Goal: Communication & Community: Answer question/provide support

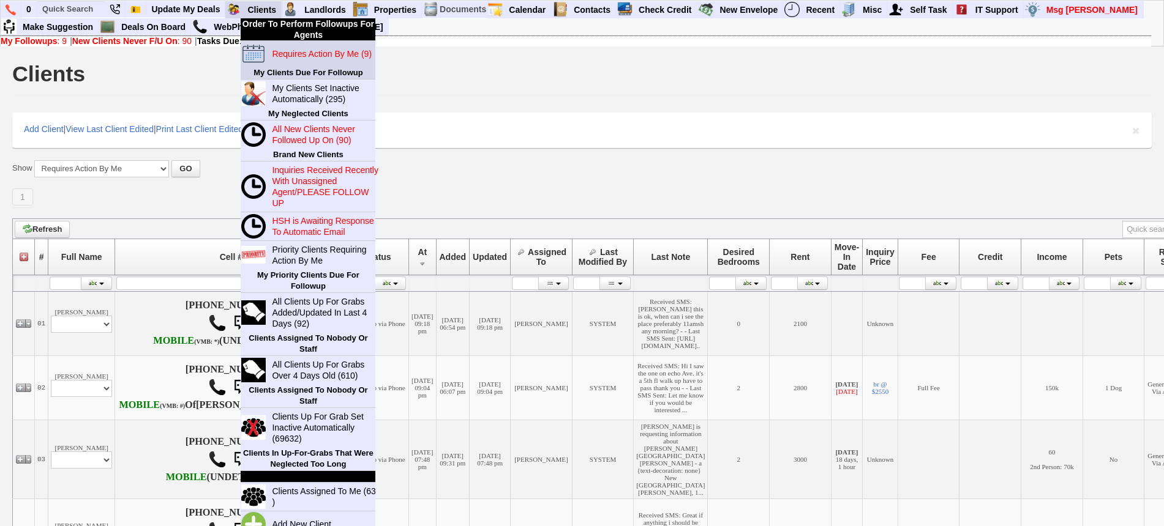
click at [290, 50] on blink "Requires Action By Me (9)" at bounding box center [322, 54] width 100 height 10
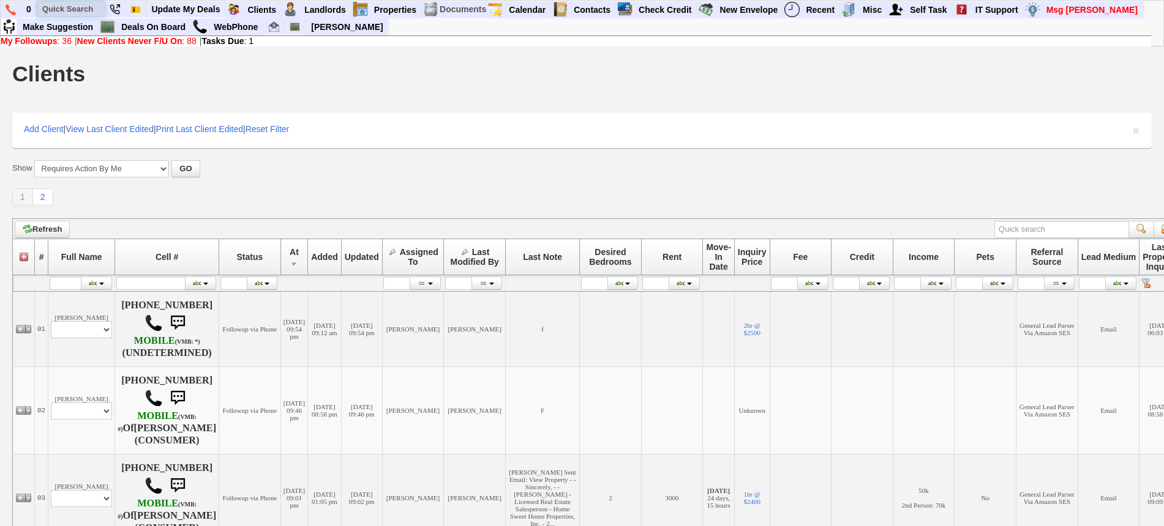
click at [90, 12] on input "text" at bounding box center [70, 8] width 67 height 15
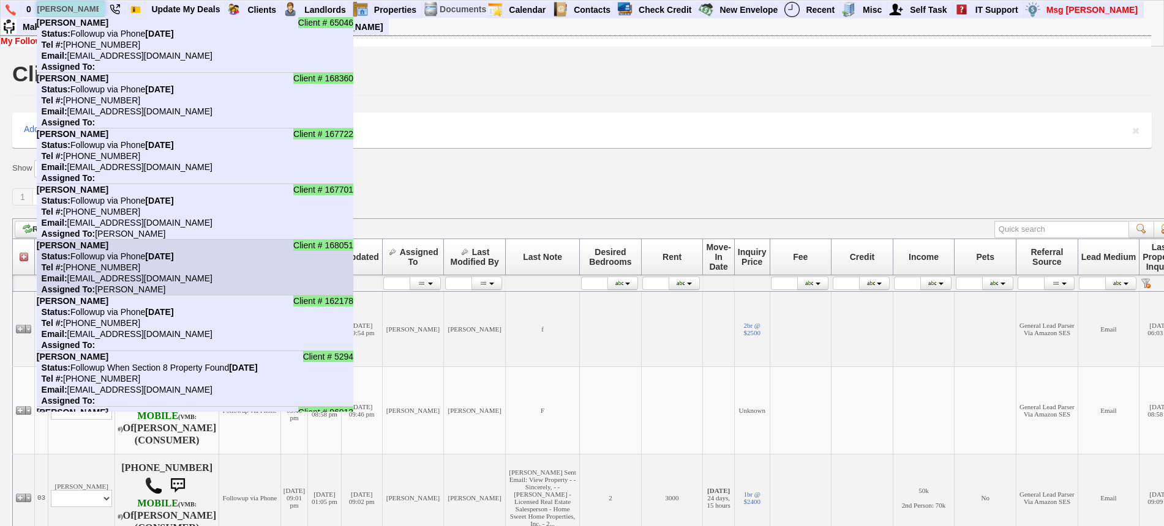
type input "luis"
click at [156, 247] on li "Client # 168051 Luis Marquez Status: Followup via Phone Tuesday, October 7th, 2…" at bounding box center [195, 268] width 316 height 56
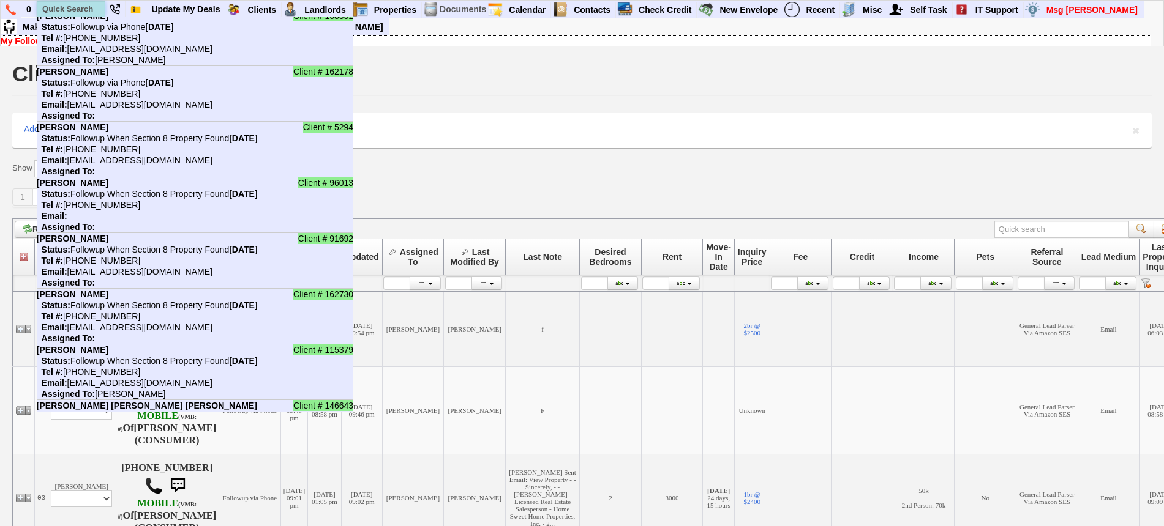
click at [82, 13] on input "text" at bounding box center [70, 8] width 67 height 15
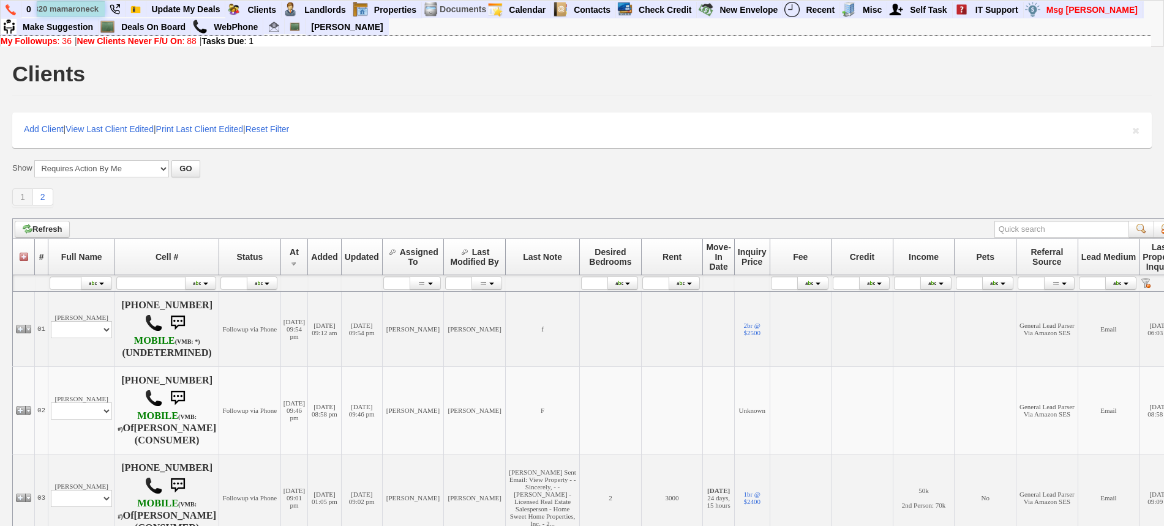
scroll to position [0, 5]
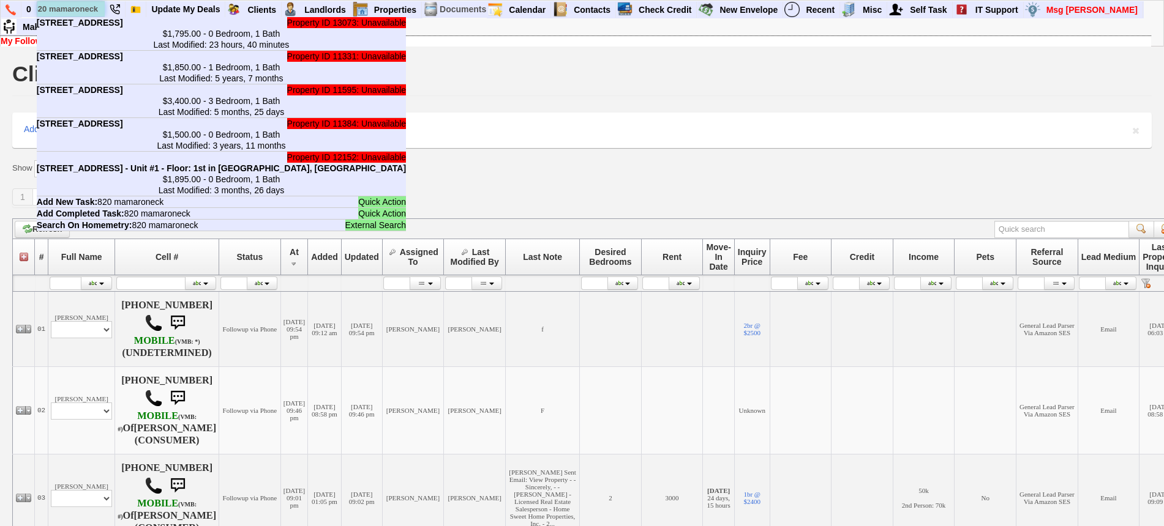
click at [99, 8] on input "820 mamaroneck" at bounding box center [70, 8] width 67 height 15
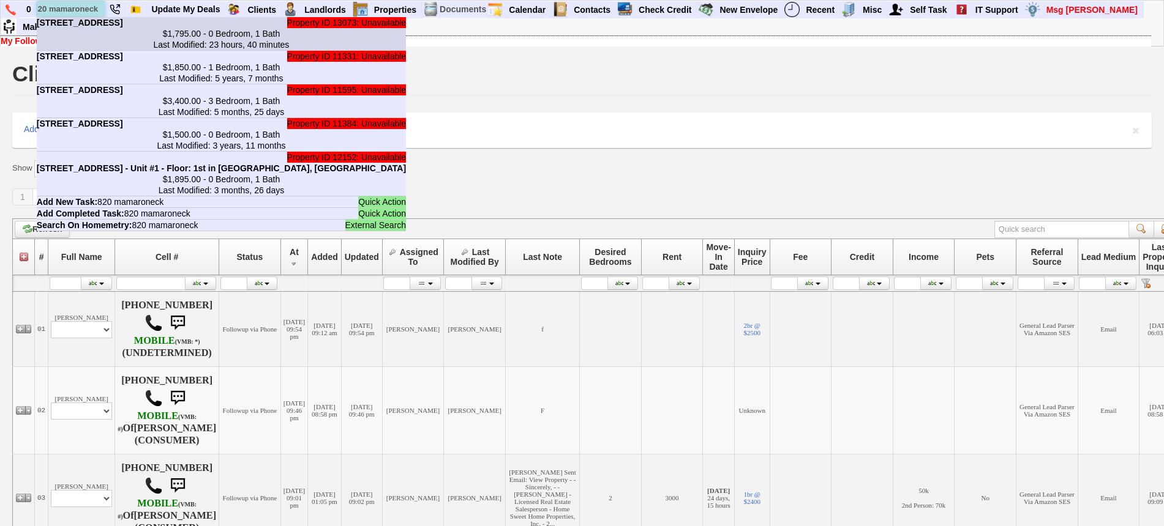
type input "820 mamaroneck"
click at [111, 39] on li "Property ID 13073: Unavailable 820 Mamaroneck Ave - Unit #A in Mamaroneck, NY $…" at bounding box center [221, 34] width 369 height 34
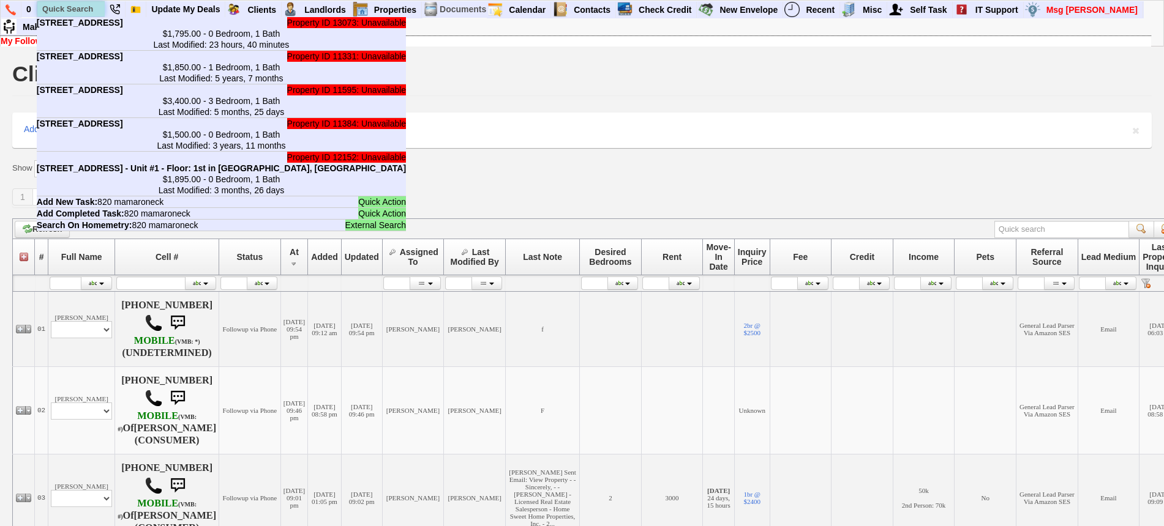
click at [84, 10] on input "text" at bounding box center [70, 8] width 67 height 15
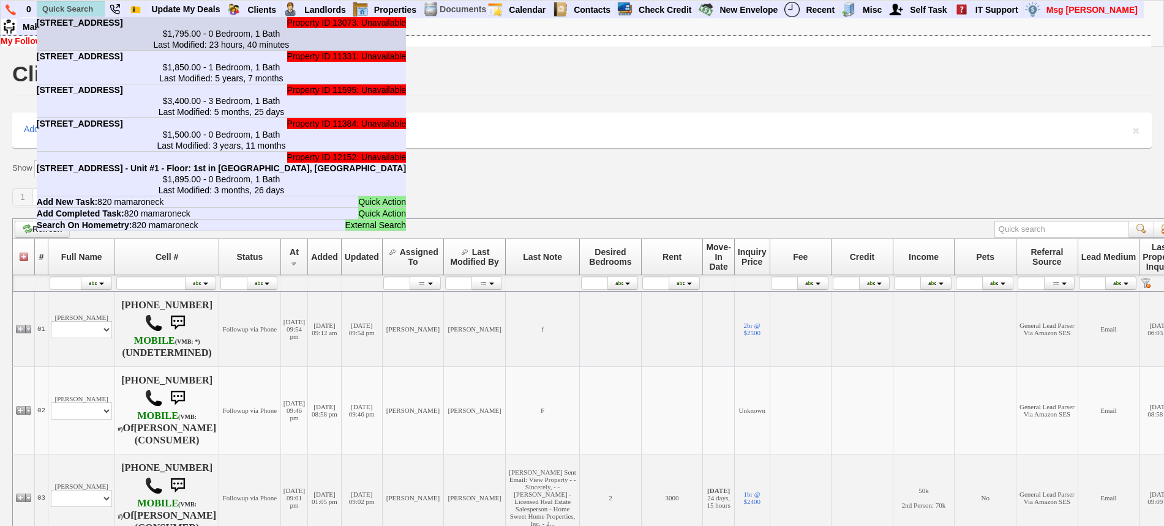
click at [83, 18] on li "Property ID 13073: Unavailable 820 Mamaroneck Ave - Unit #A in Mamaroneck, NY $…" at bounding box center [221, 34] width 369 height 34
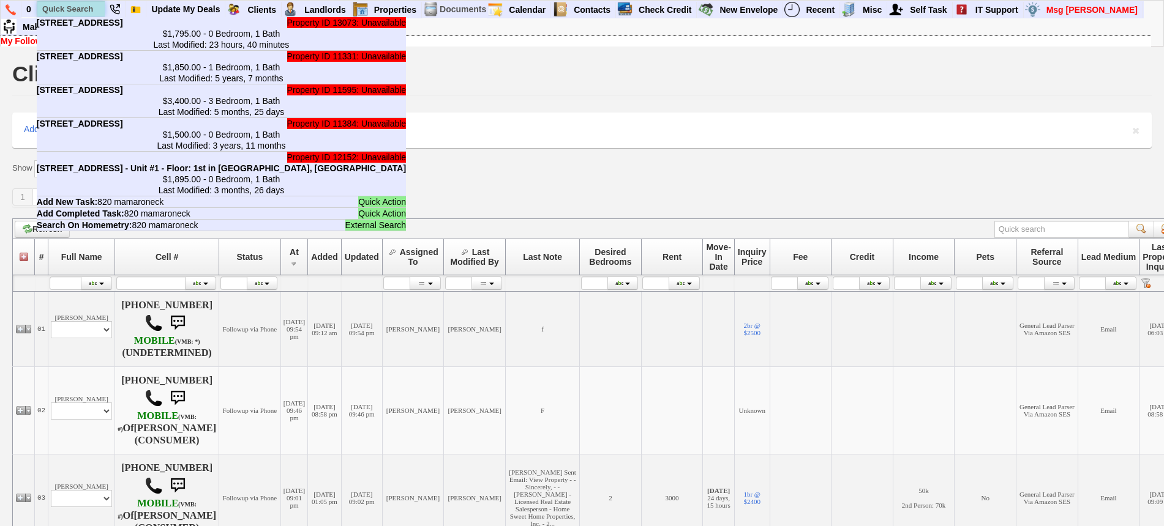
click at [78, 10] on input "text" at bounding box center [70, 8] width 67 height 15
paste input "914-563-4179"
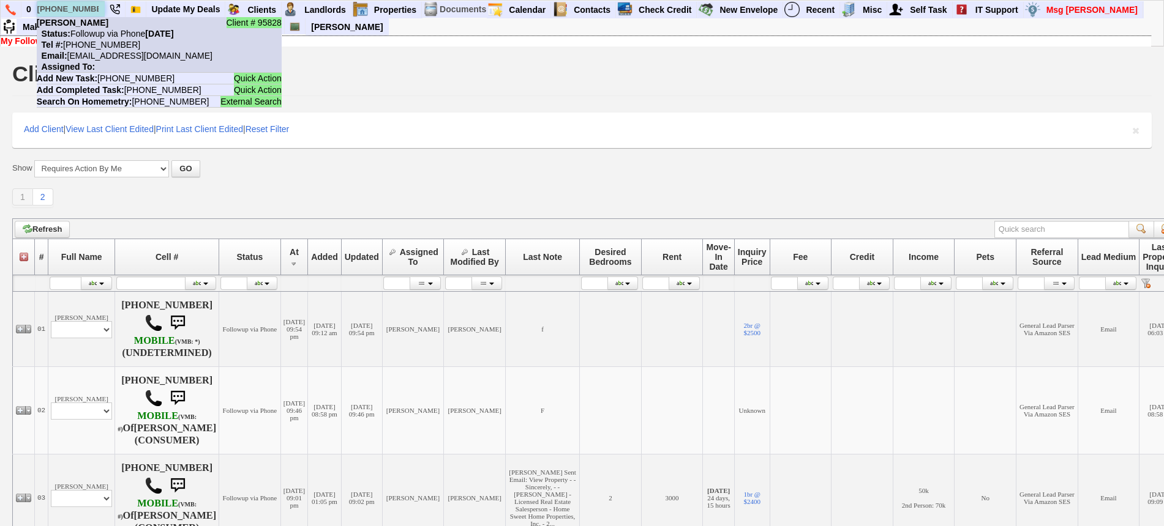
type input "914-563-4179"
click at [100, 29] on nobr "Status: Followup via Phone Tuesday, October 7th, 2025" at bounding box center [105, 34] width 137 height 10
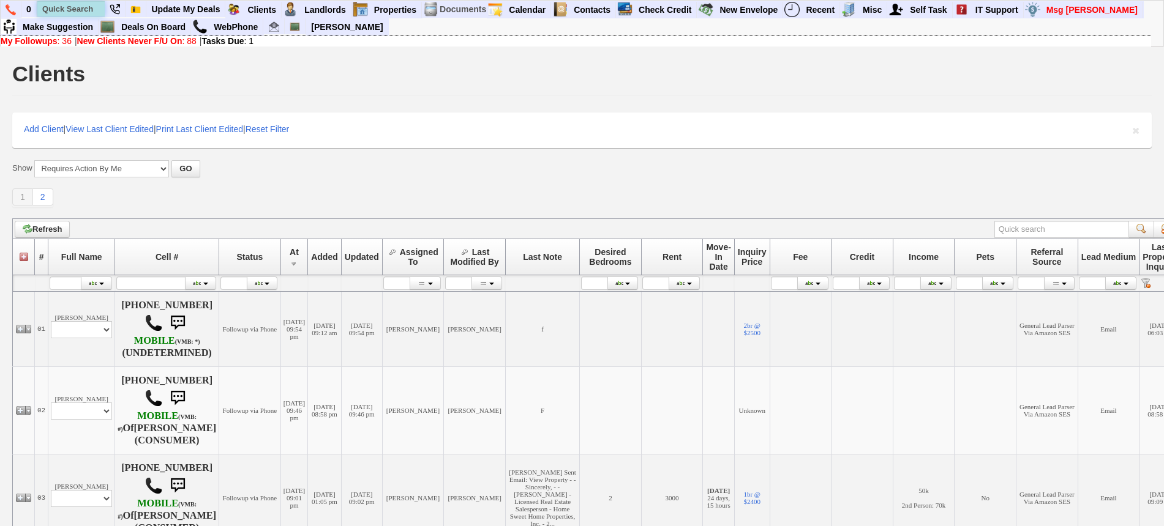
click at [73, 7] on input "text" at bounding box center [70, 8] width 67 height 15
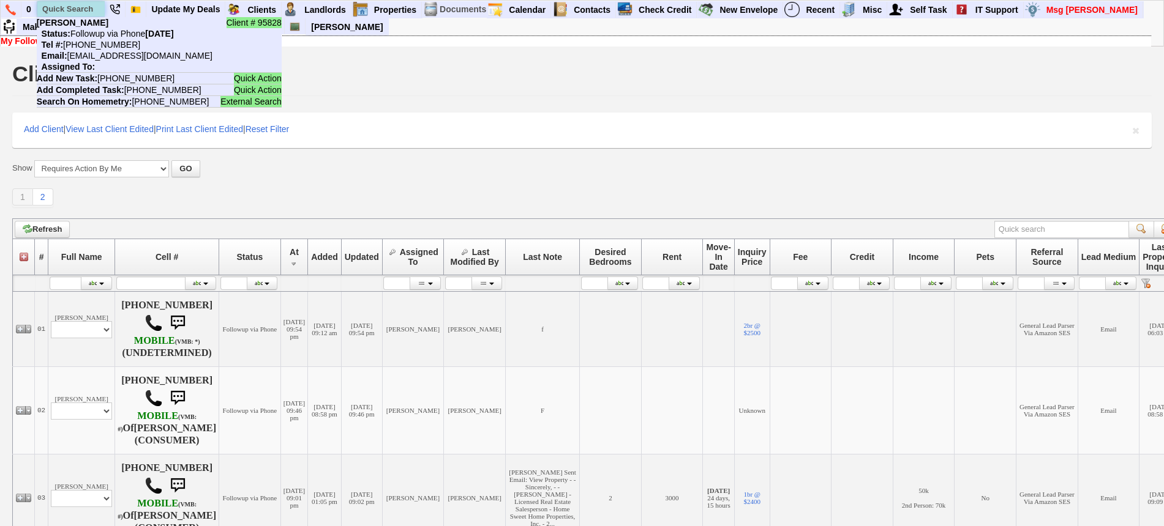
paste input "646-703-5404"
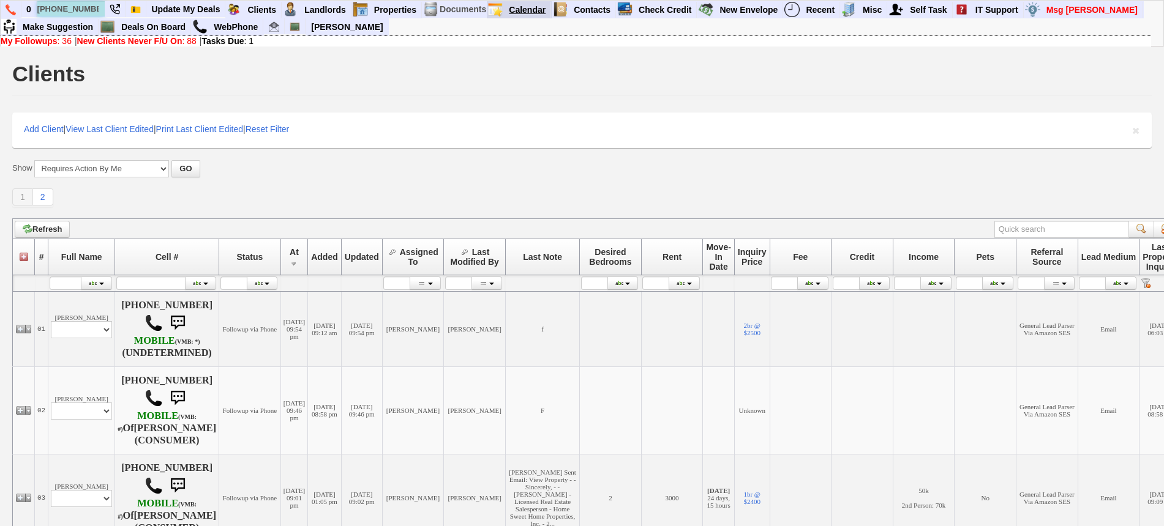
type input "646-703-5404"
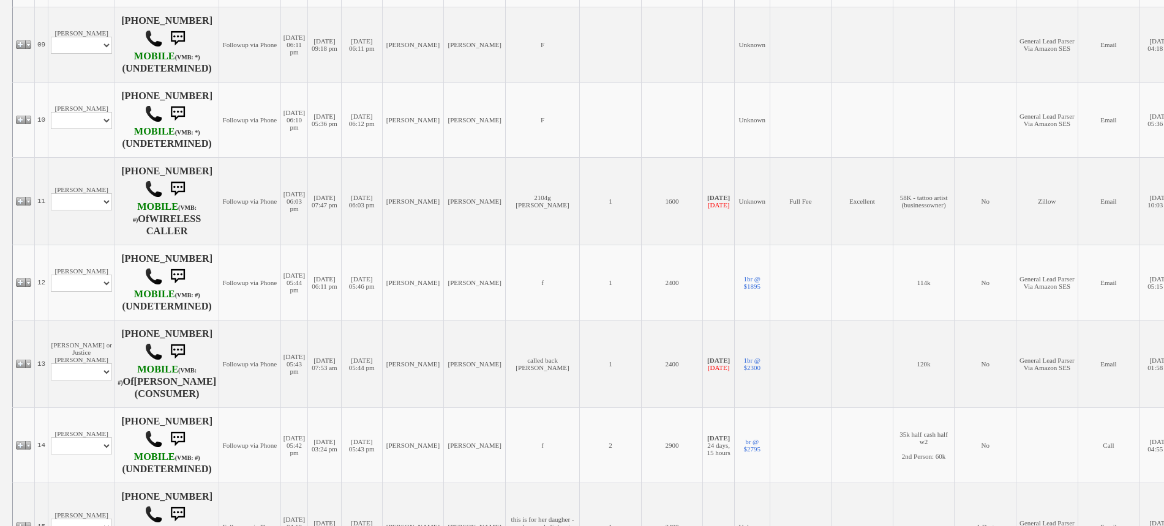
scroll to position [995, 0]
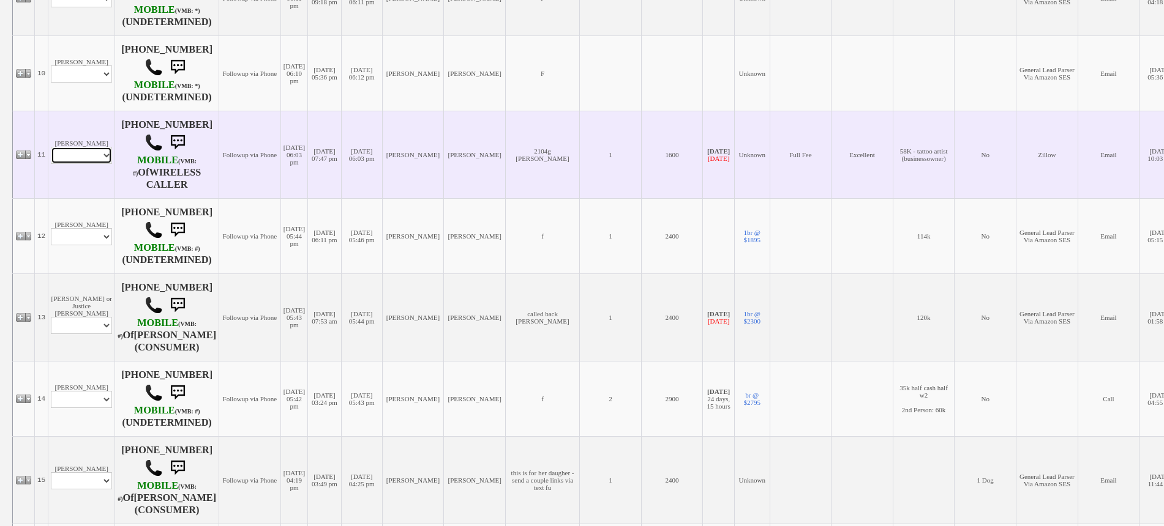
click at [98, 164] on select "Profile Edit Print Email Externally (Will Not Be Tracked In CRM) Closed Deals" at bounding box center [81, 155] width 61 height 17
select select "ChangeURL,/crm/custom/edit_client_form.php?redirect=%2Fcrm%2Fclients.php&id=110…"
click at [51, 164] on select "Profile Edit Print Email Externally (Will Not Be Tracked In CRM) Closed Deals" at bounding box center [81, 155] width 61 height 17
select select
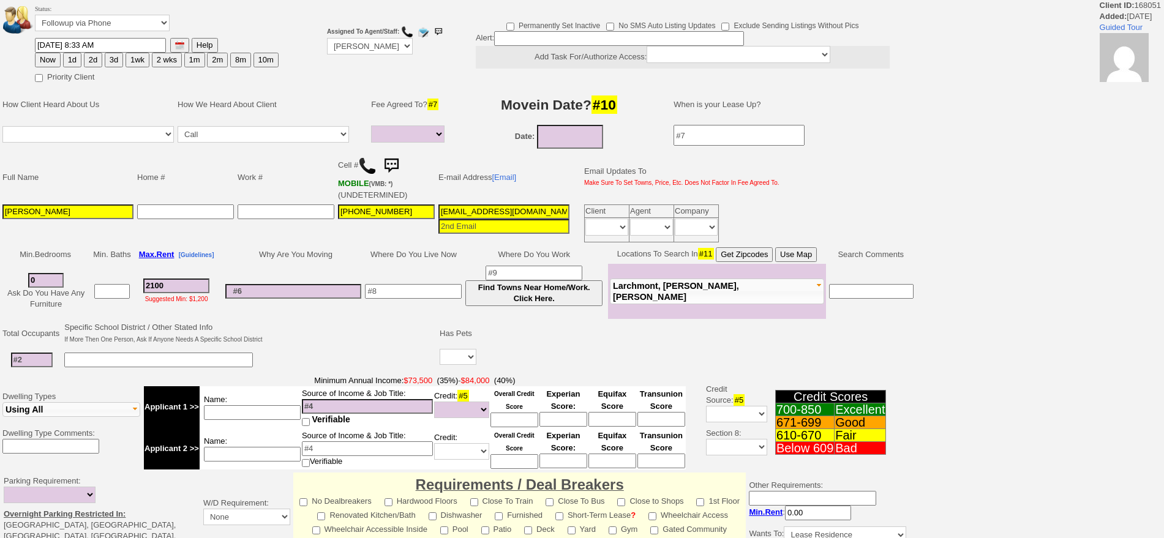
select select
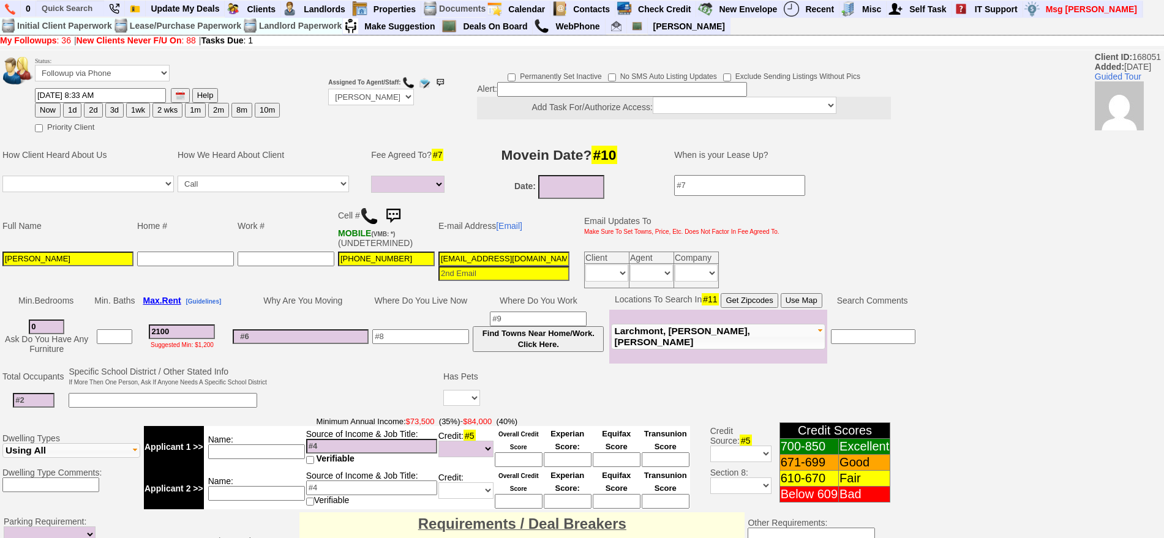
click at [402, 211] on img at bounding box center [393, 216] width 24 height 24
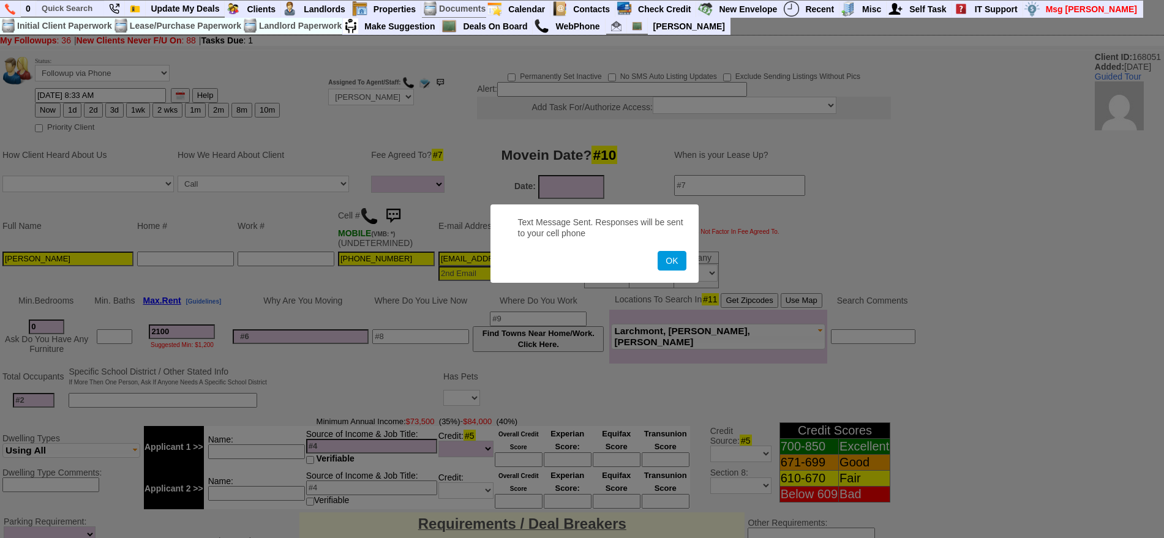
click at [657, 251] on button "OK" at bounding box center [671, 261] width 28 height 20
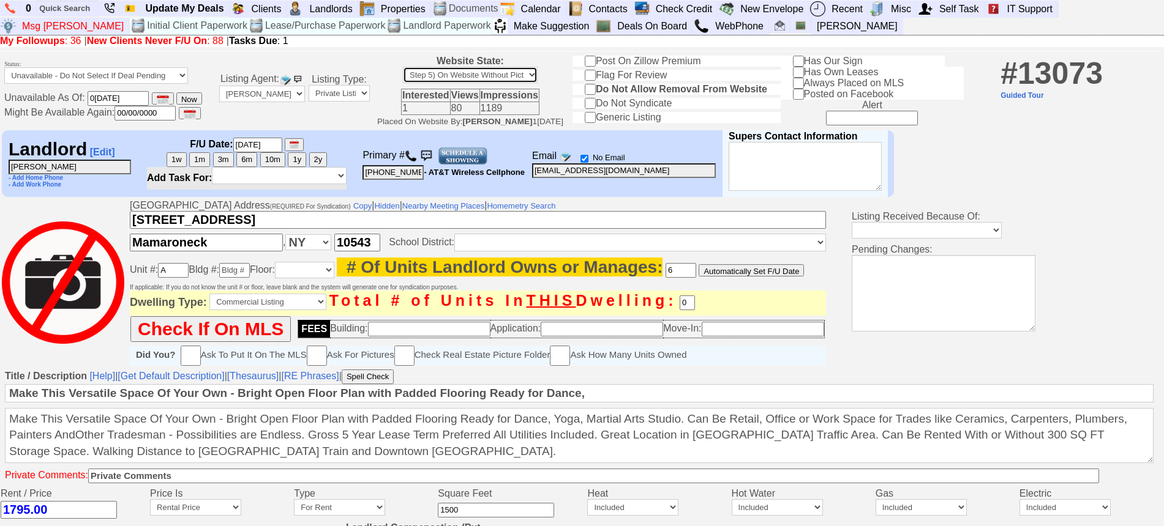
click at [428, 73] on select "Step 1) Requires Initial Approval For Marketing Step 2) Initial Approval Receiv…" at bounding box center [470, 75] width 135 height 17
click at [596, 99] on input "Do Not Syndicate" at bounding box center [590, 103] width 11 height 11
checkbox input "true"
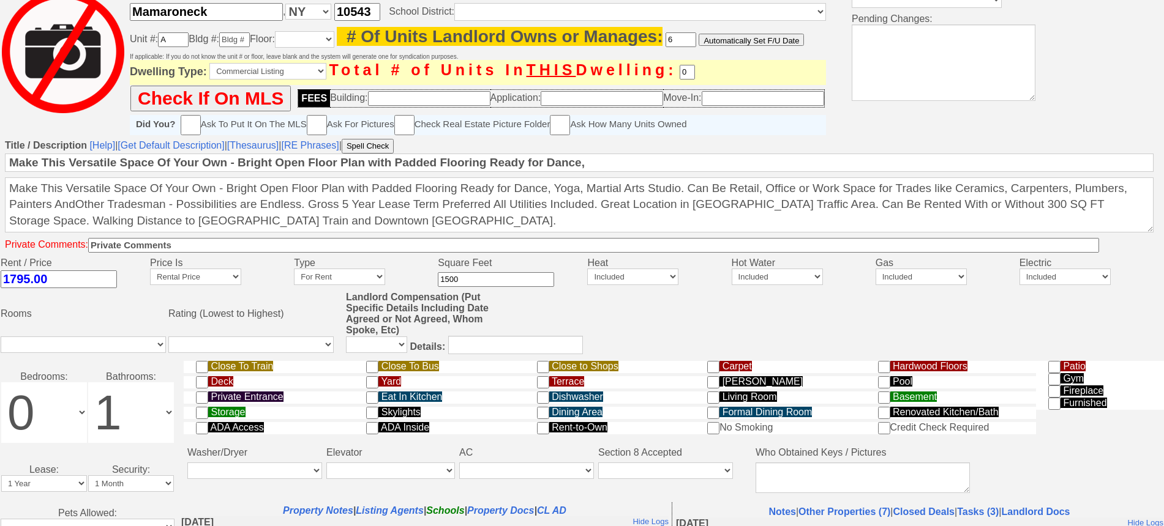
scroll to position [504, 0]
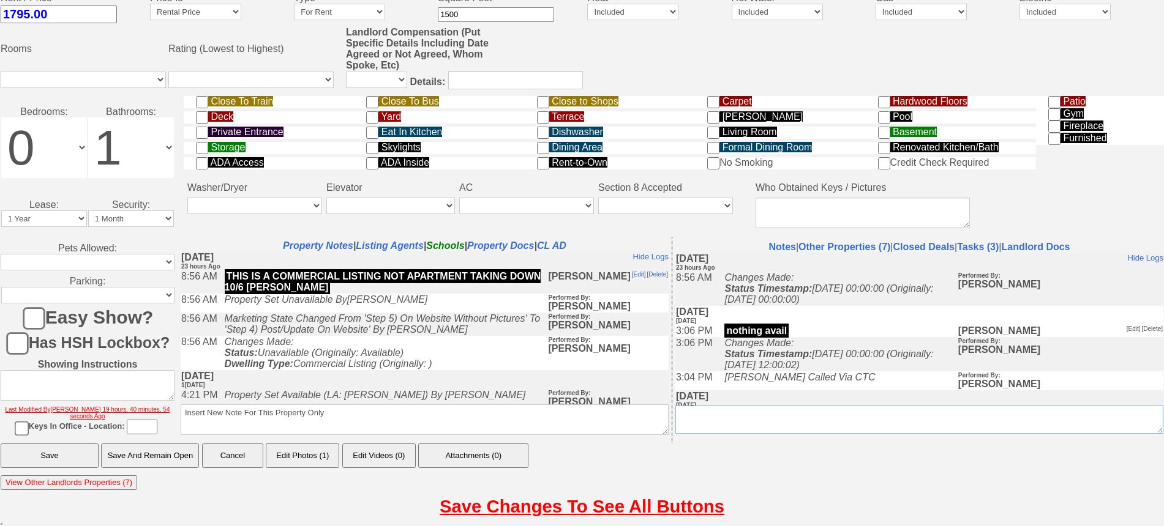
click at [728, 416] on textarea "Insert New Conversation Note Here" at bounding box center [919, 420] width 488 height 28
click at [609, 416] on textarea "Insert New Note For This Property Only" at bounding box center [425, 420] width 488 height 31
click at [483, 410] on textarea "Insert New Note For This Property Only" at bounding box center [425, 420] width 488 height 31
type textarea "THIS WAS ON ZILLOW BUT IT IS NOT AN APARTMENT DO NOT SYNDICATE 10/7 JORGE"
click at [170, 449] on input "Save And Remain Open" at bounding box center [150, 456] width 98 height 24
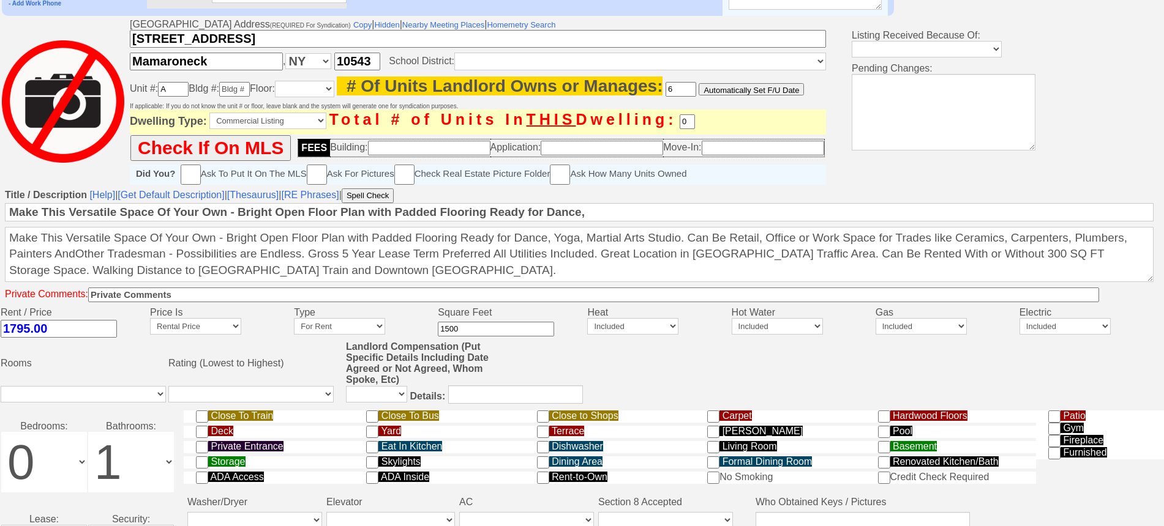
scroll to position [177, 0]
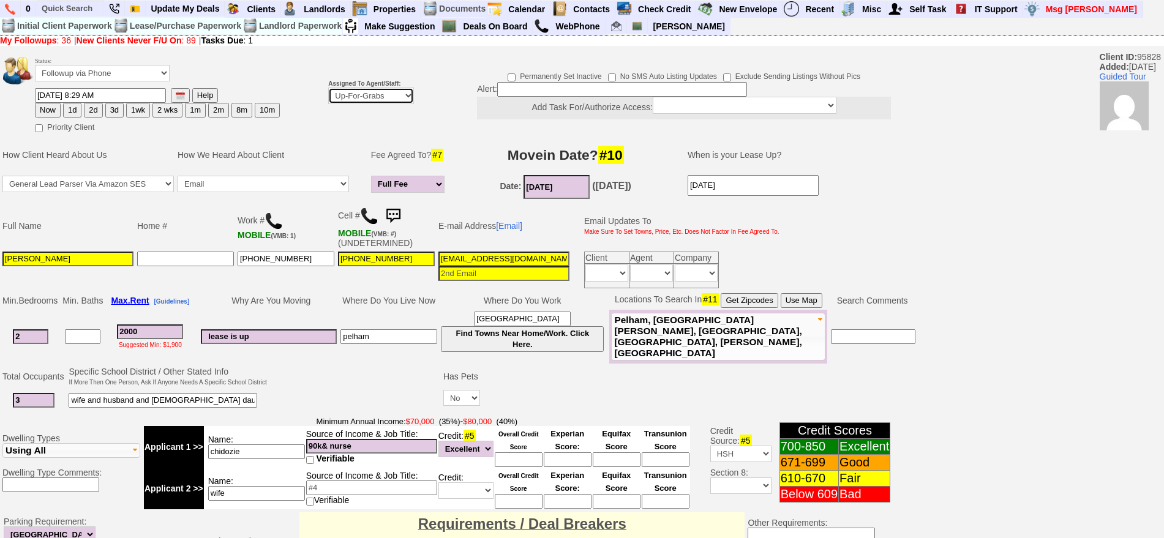
click at [367, 91] on select "Up-For-Grabs ***** STAFF ***** Bob Bruno 914-419-3579 Cristy Liberto 914-486-10…" at bounding box center [371, 96] width 86 height 17
select select "148"
click at [328, 88] on select "Up-For-Grabs ***** STAFF ***** Bob Bruno 914-419-3579 Cristy Liberto 914-486-10…" at bounding box center [371, 96] width 86 height 17
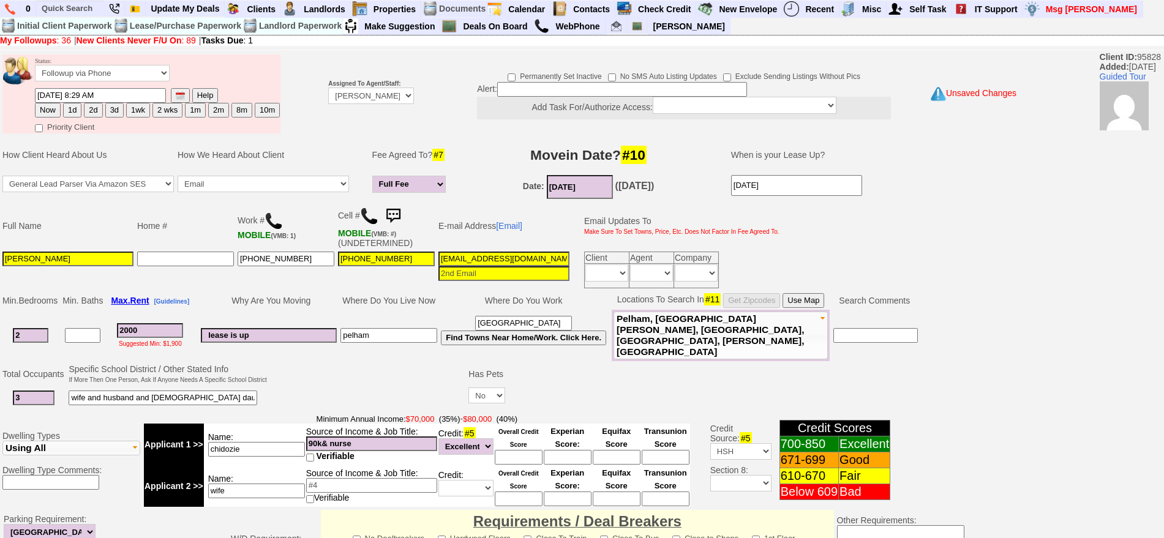
click at [71, 110] on button "1d" at bounding box center [72, 110] width 18 height 15
type input "10/08/2025 08:39 AM"
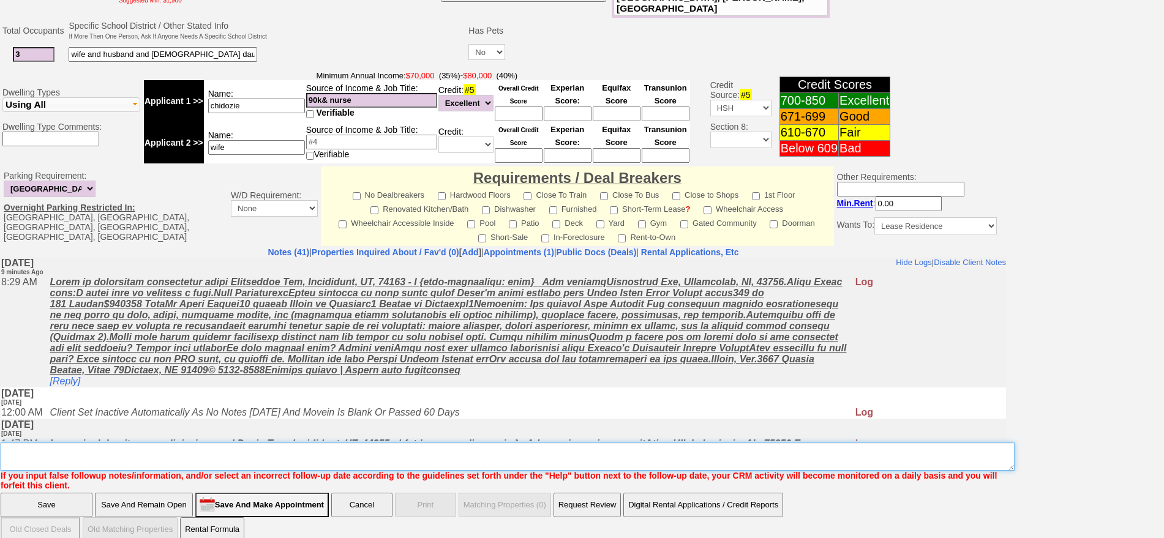
click at [619, 449] on textarea "Insert New Note Here" at bounding box center [508, 457] width 1014 height 28
type textarea "F"
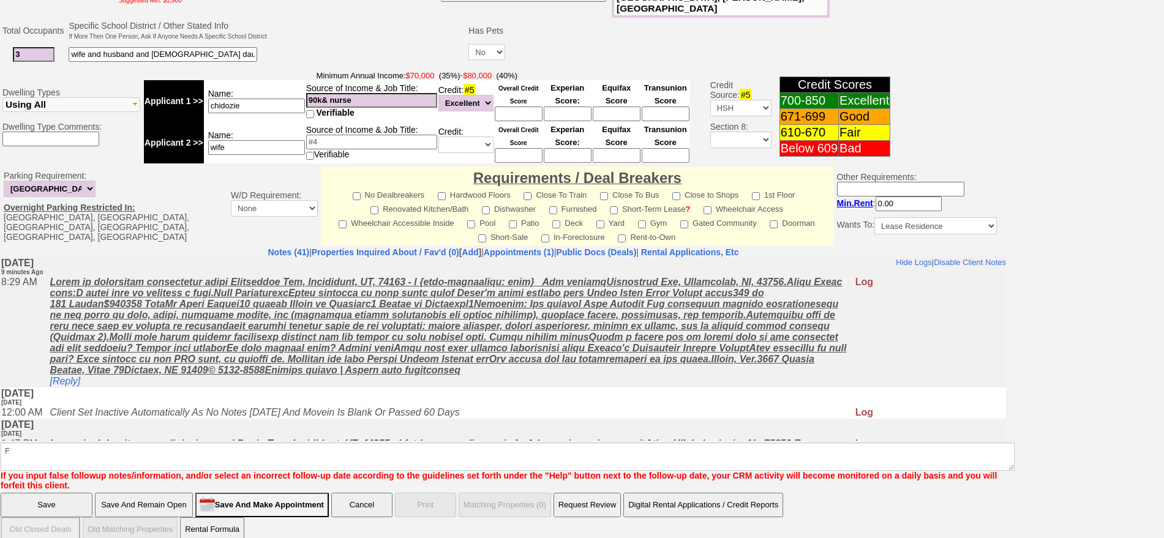
click input "Save" at bounding box center [47, 505] width 92 height 24
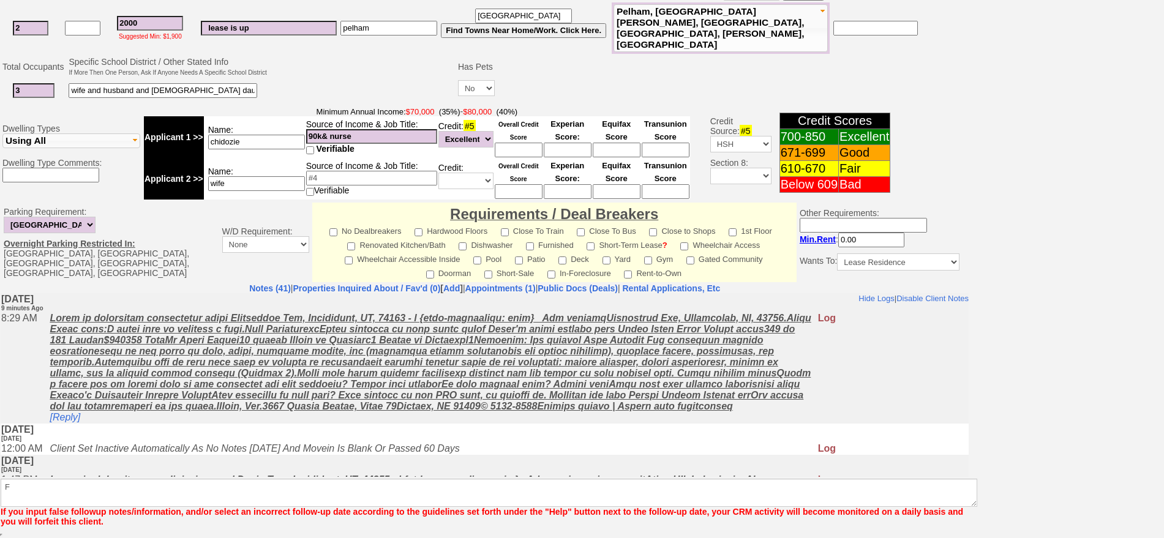
scroll to position [299, 0]
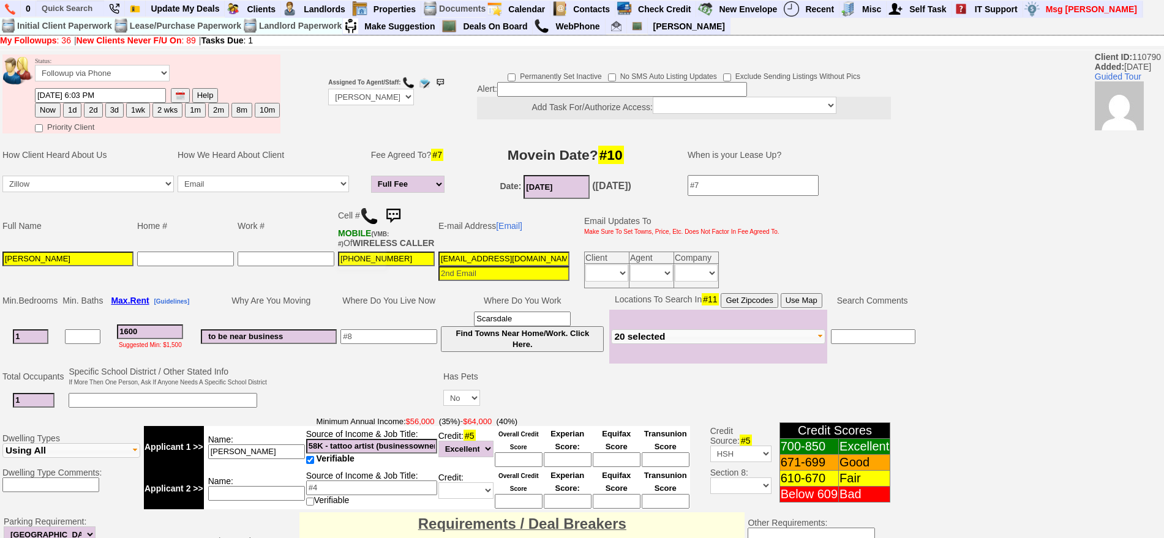
click at [378, 212] on img at bounding box center [369, 216] width 18 height 18
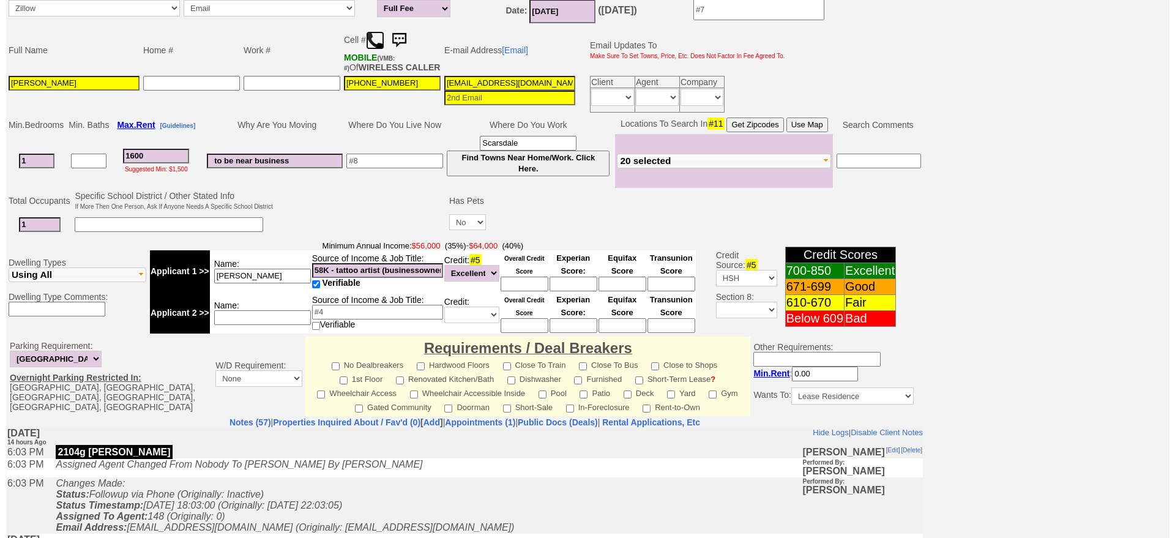
scroll to position [153, 0]
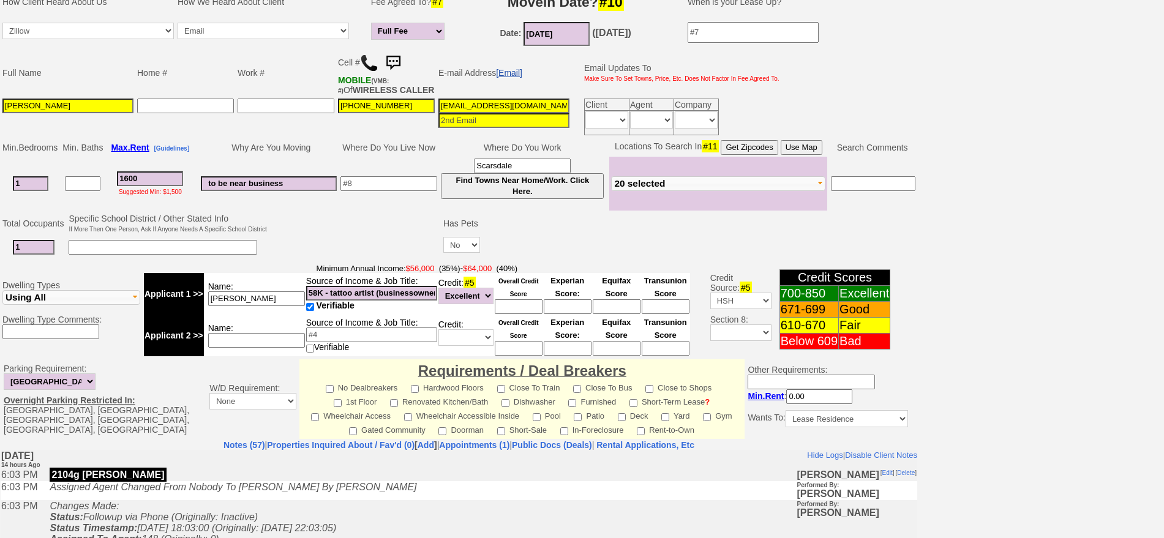
click at [507, 70] on link "[Email]" at bounding box center [509, 73] width 26 height 10
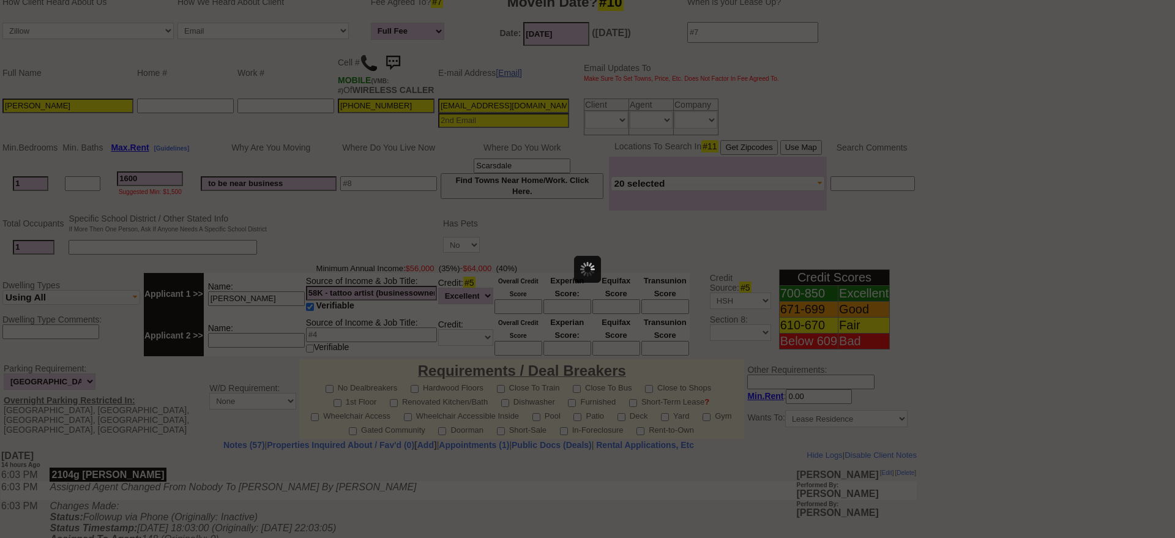
scroll to position [0, 0]
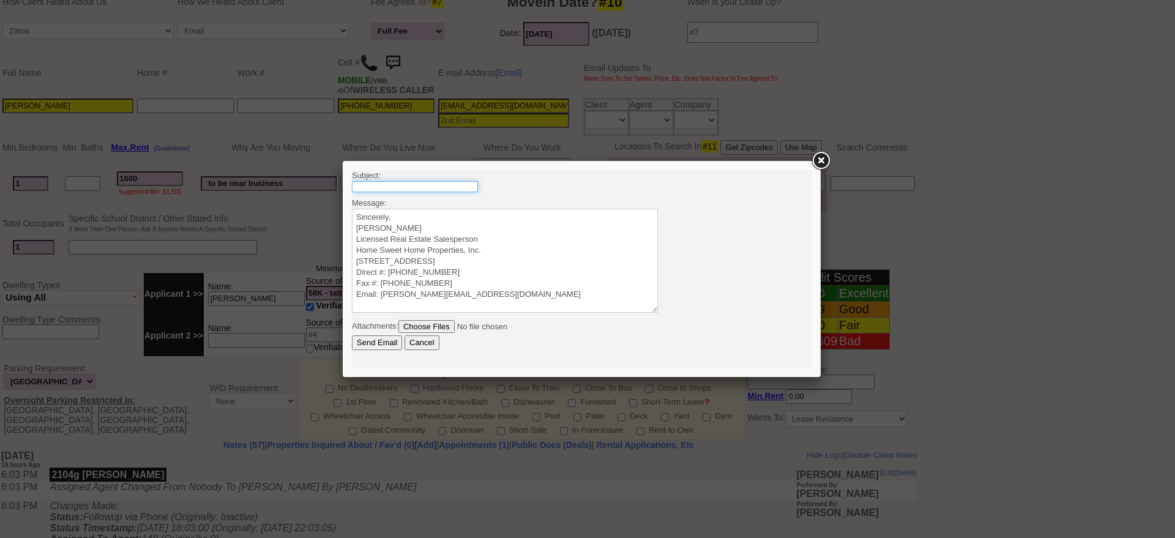
click at [443, 185] on input "text" at bounding box center [415, 186] width 126 height 11
drag, startPoint x: 454, startPoint y: 187, endPoint x: 515, endPoint y: 187, distance: 60.6
click at [515, 187] on body "Subject: 210 Pelham Rd #4G - 2 Bedroom Co-op For Rent Message: Sincerely, Jorge…" at bounding box center [582, 269] width 460 height 198
click at [469, 187] on input "210 Pelham Rd #4G - 2 Bedroom Co-op For Rent" at bounding box center [415, 186] width 126 height 11
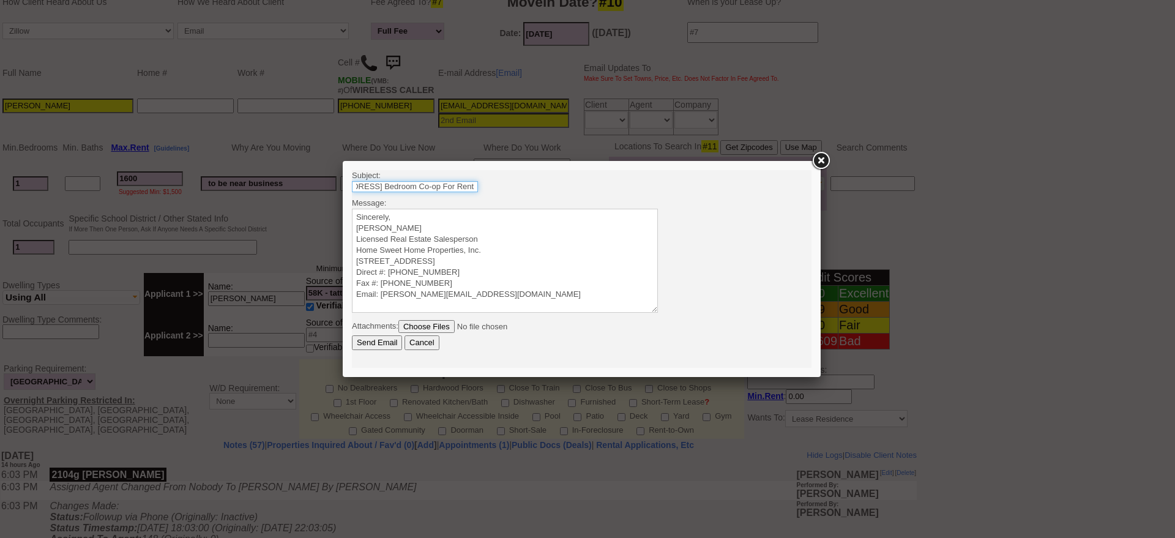
drag, startPoint x: 466, startPoint y: 185, endPoint x: 528, endPoint y: 185, distance: 62.4
click at [528, 185] on body "Subject: 210 Pelham Rd #4G - 2 Bedroom Co-op For Rent Message: Sincerely, Jorge…" at bounding box center [582, 269] width 460 height 198
click at [457, 184] on input "210 Pelham Rd #4G - 2 Bedroom Co-op For Rent" at bounding box center [415, 186] width 126 height 11
click at [474, 183] on input "210 Pelham Rd #4G - 2 Bedroom Co-op For Rent" at bounding box center [415, 186] width 126 height 11
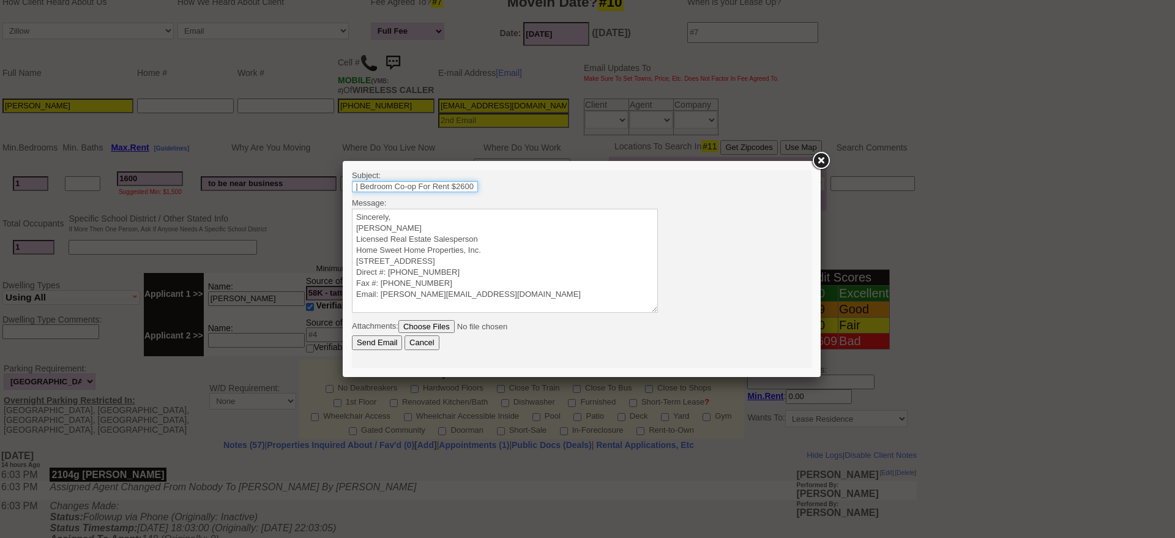
type input "210 Pelham Rd #4G - 2 Bedroom Co-op For Rent $2600"
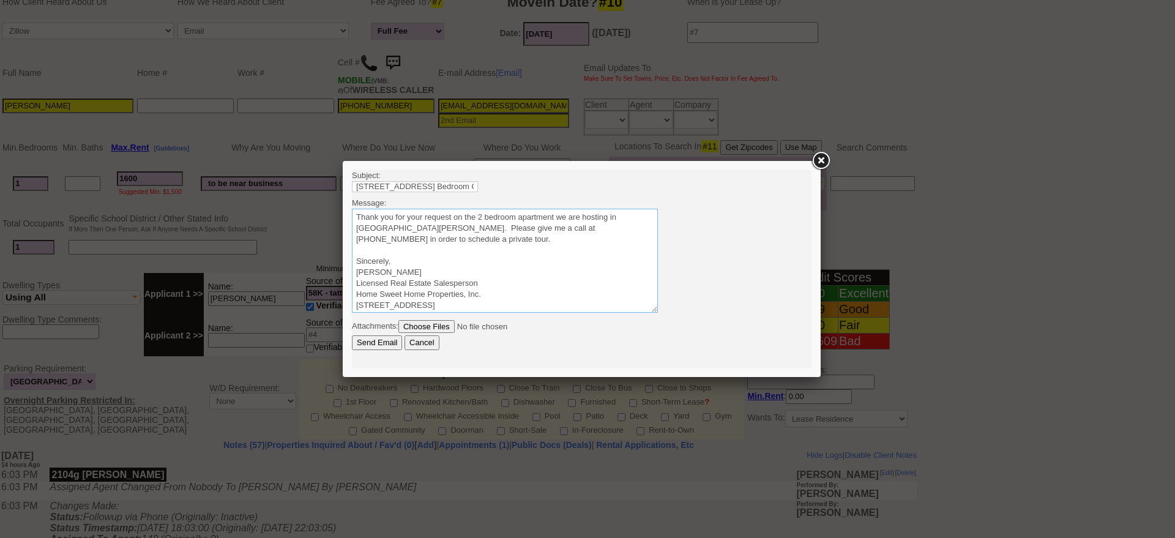
click at [394, 226] on textarea "Sincerely, [PERSON_NAME] Licensed Real Estate Salesperson Home Sweet Home Prope…" at bounding box center [505, 261] width 306 height 104
drag, startPoint x: 398, startPoint y: 234, endPoint x: 316, endPoint y: 174, distance: 101.6
click at [352, 174] on html "Subject: 210 Pelham Rd #4G - 2 Bedroom Co-op For Rent $2600 Message: Sincerely,…" at bounding box center [582, 269] width 460 height 198
type textarea "Thank you for your request on the 2 bedroom apartment we are hosting in New Roc…"
click at [381, 344] on input "Send Email" at bounding box center [377, 342] width 50 height 15
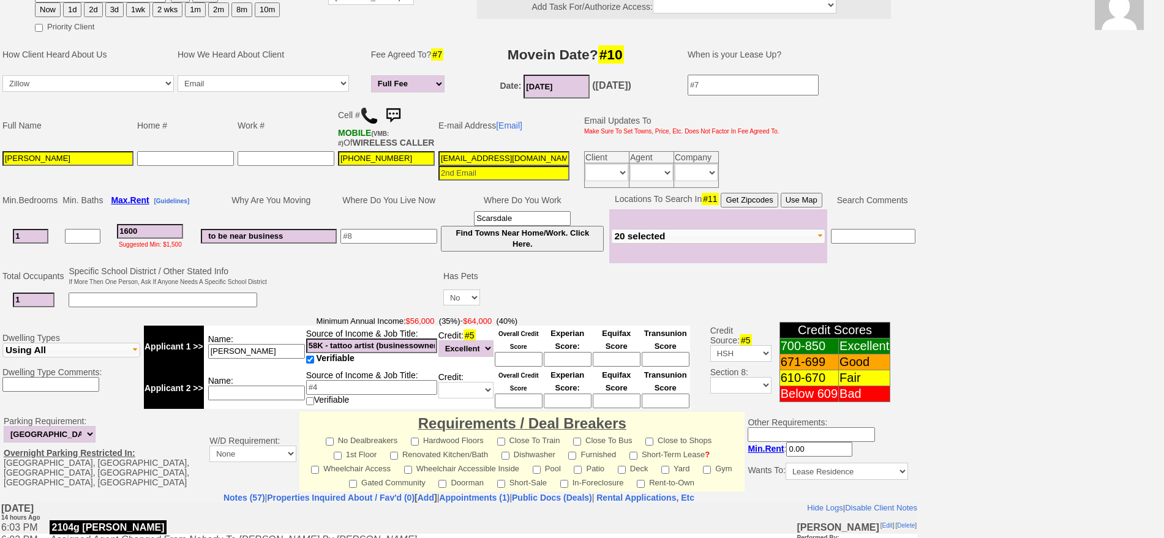
scroll to position [77, 0]
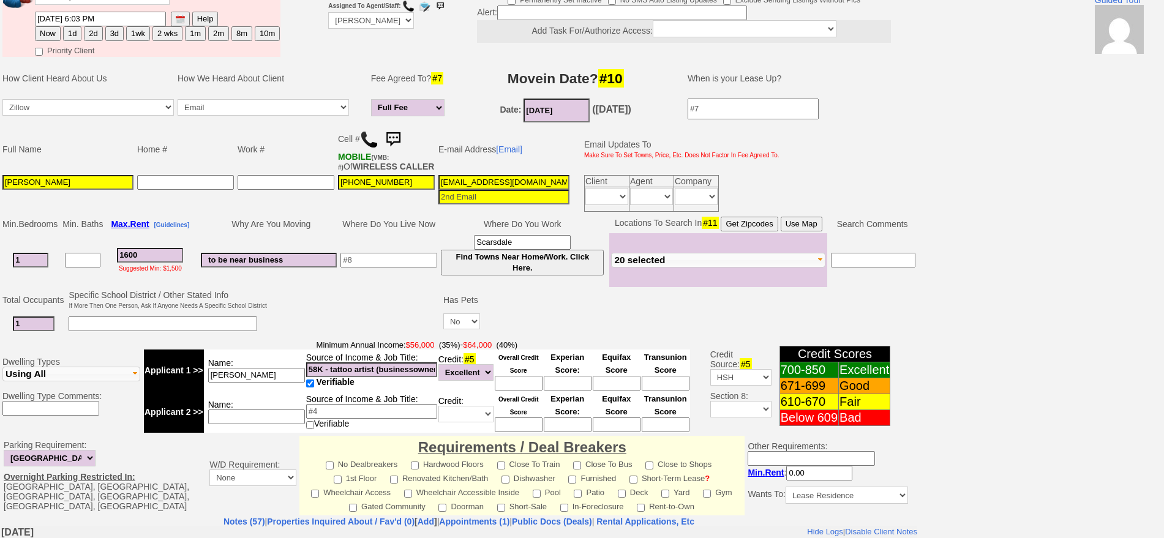
click at [405, 129] on img at bounding box center [393, 139] width 24 height 24
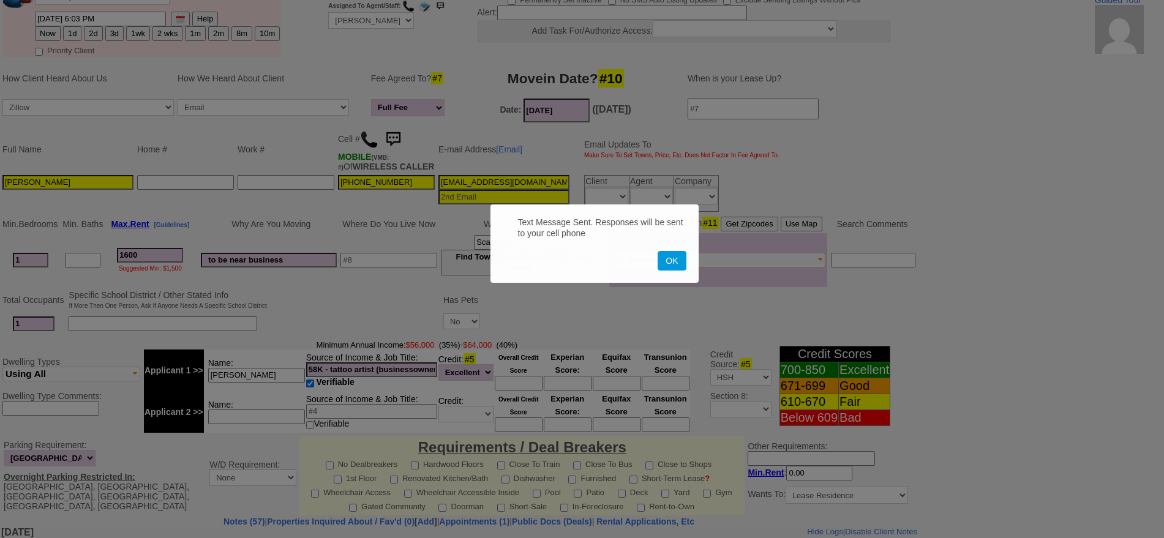
click at [657, 251] on button "OK" at bounding box center [671, 261] width 28 height 20
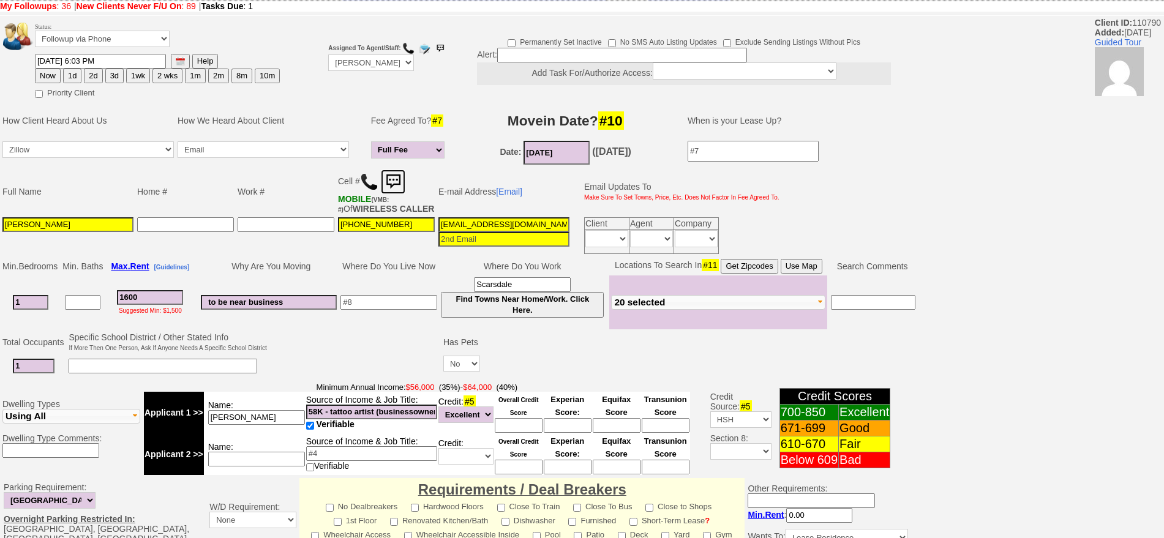
scroll to position [0, 0]
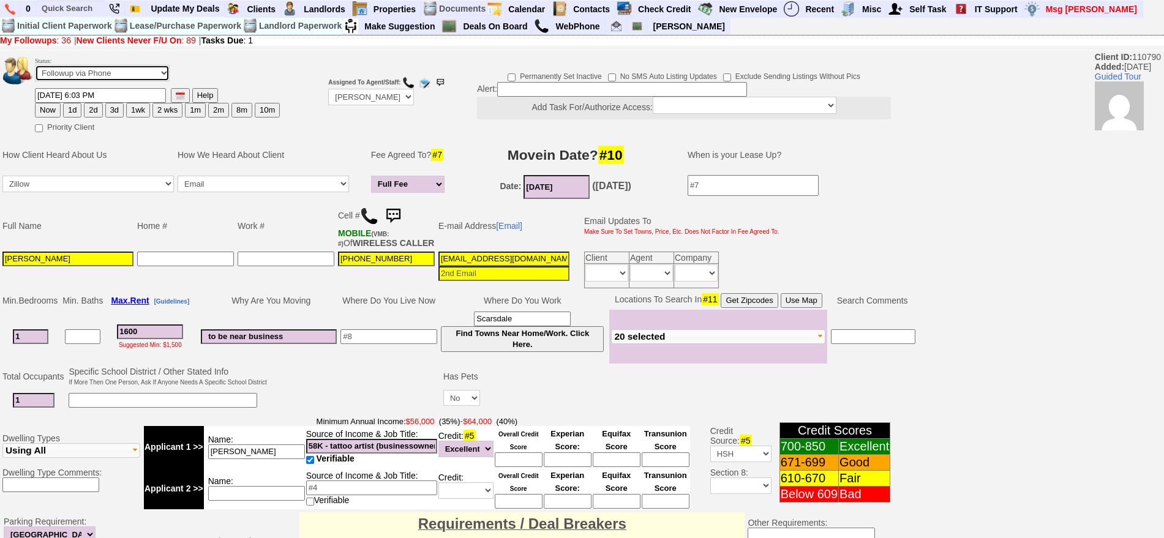
click at [88, 65] on select "Followup via Phone Followup via Email Followup When Section 8 Property Found De…" at bounding box center [102, 73] width 135 height 17
select select "Inactive"
click at [35, 69] on select "Followup via Phone Followup via Email Followup When Section 8 Property Found De…" at bounding box center [102, 73] width 135 height 17
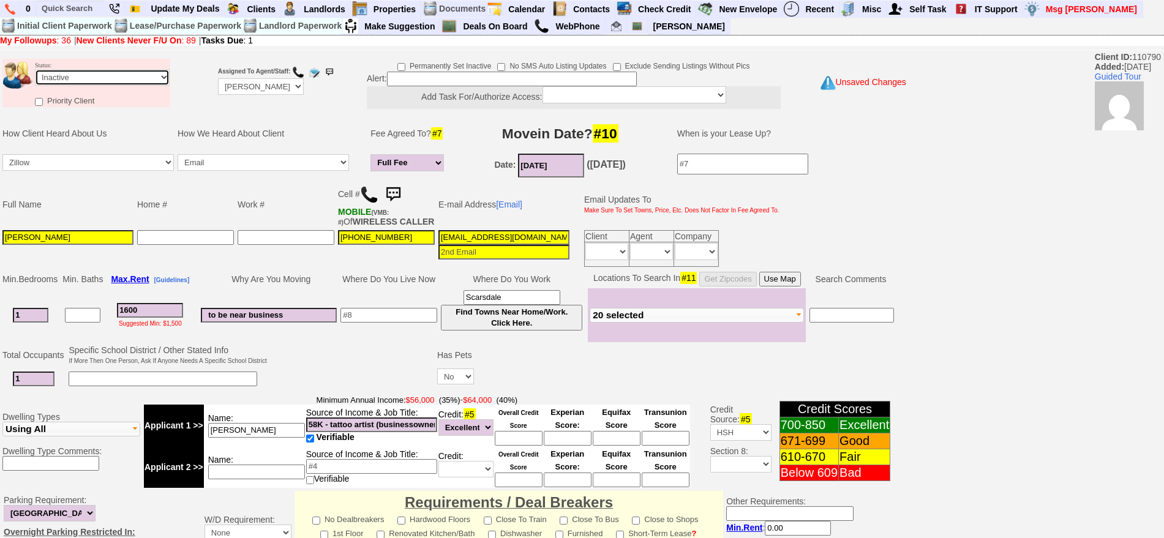
scroll to position [339, 0]
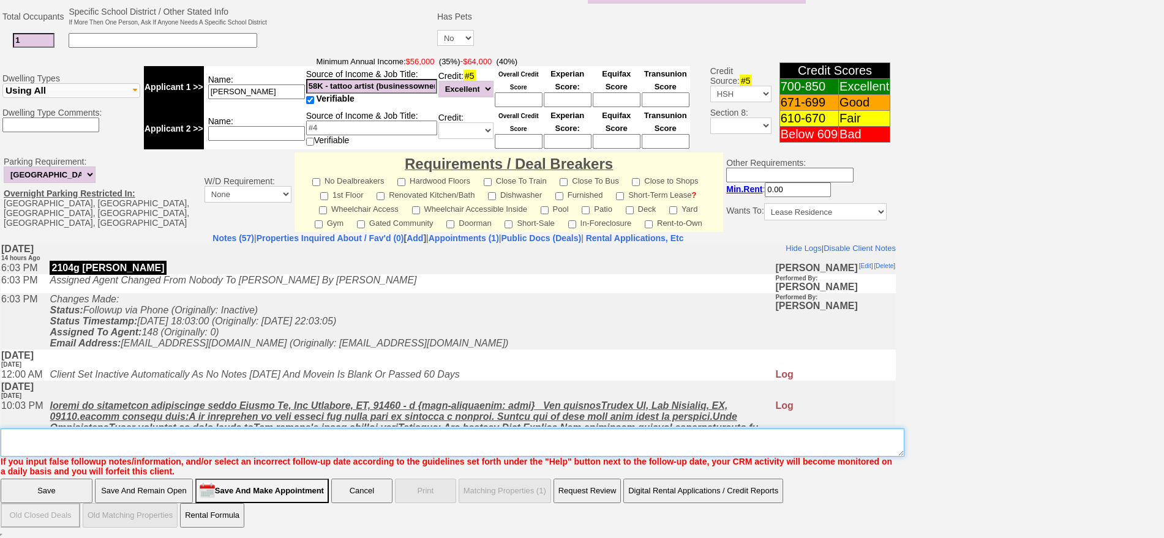
click at [530, 444] on textarea "Insert New Note Here" at bounding box center [452, 442] width 903 height 28
type textarea "called client lm sent txt and email ia until response"
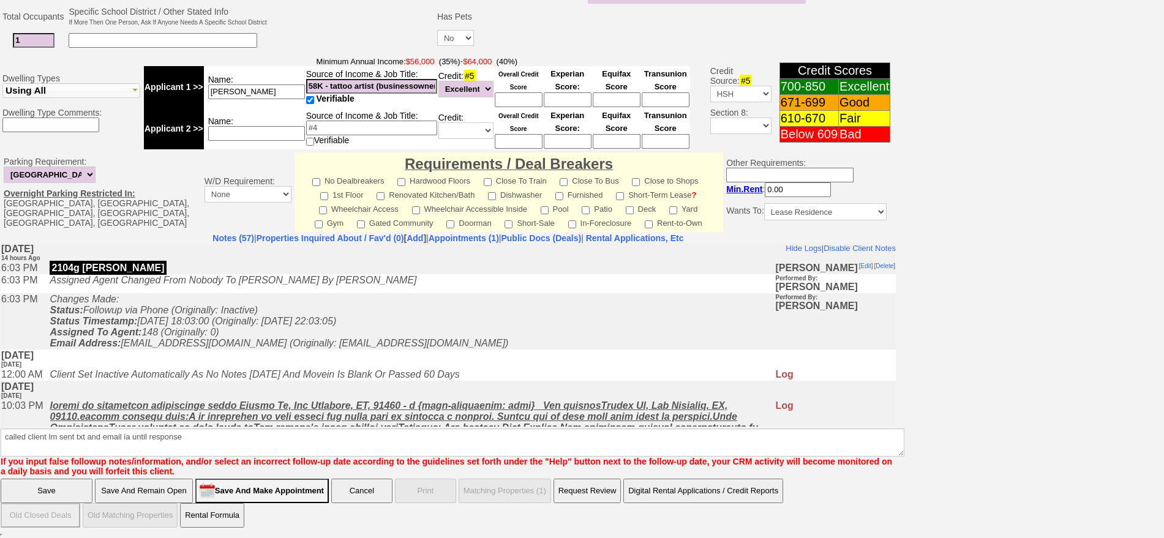
click input "Save" at bounding box center [47, 491] width 92 height 24
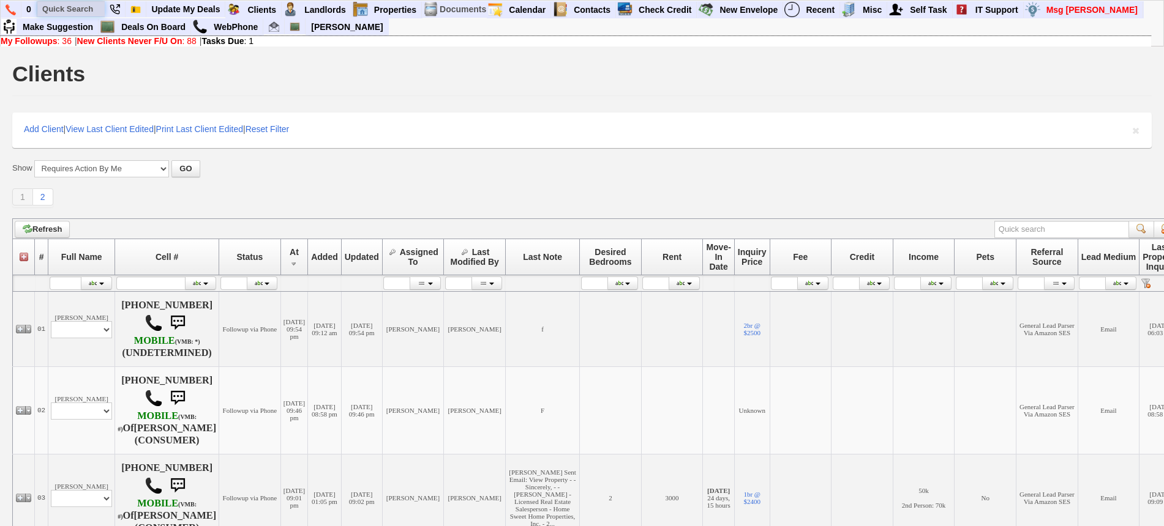
click at [59, 4] on input "text" at bounding box center [70, 8] width 67 height 15
paste input "[PHONE_NUMBER]"
type input "[PHONE_NUMBER]"
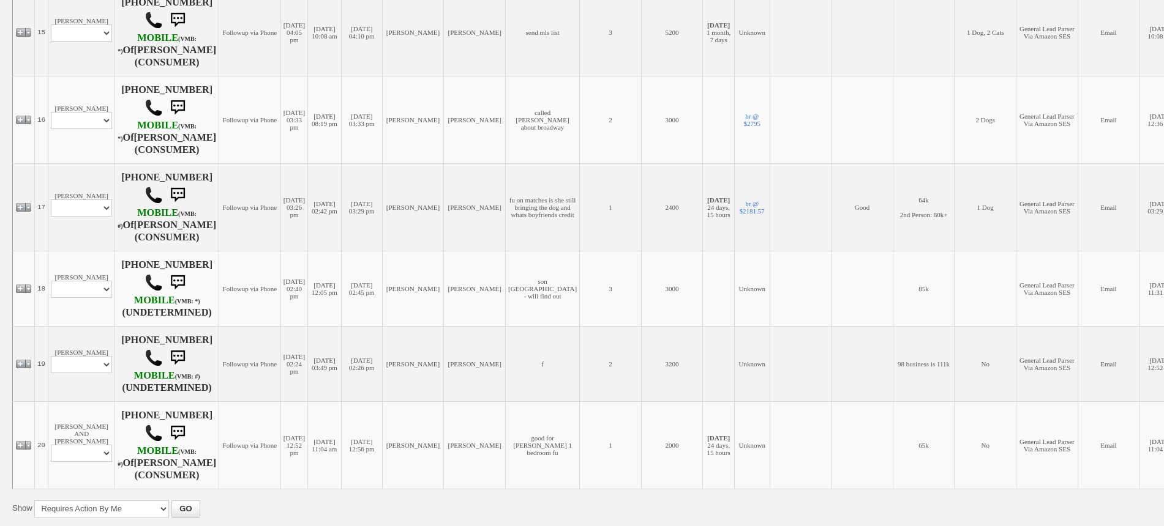
scroll to position [1454, 0]
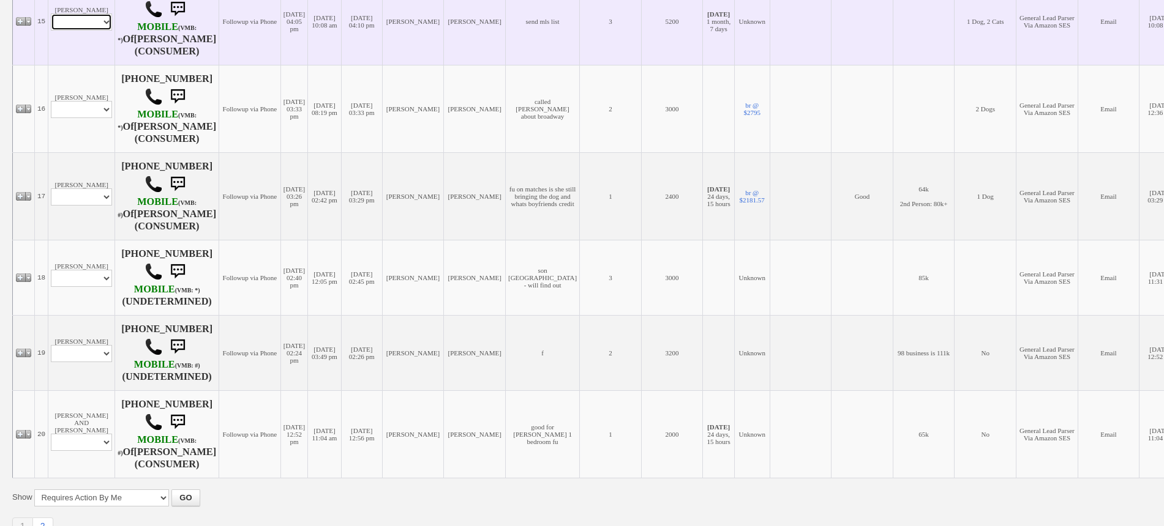
click at [68, 31] on select "Profile Edit Print Email Externally (Will Not Be Tracked In CRM) Closed Deals" at bounding box center [81, 21] width 61 height 17
select select "ChangeURL,/crm/custom/edit_client_form.php?redirect=%2Fcrm%2Fclients.php&id=168…"
click at [51, 31] on select "Profile Edit Print Email Externally (Will Not Be Tracked In CRM) Closed Deals" at bounding box center [81, 21] width 61 height 17
select select
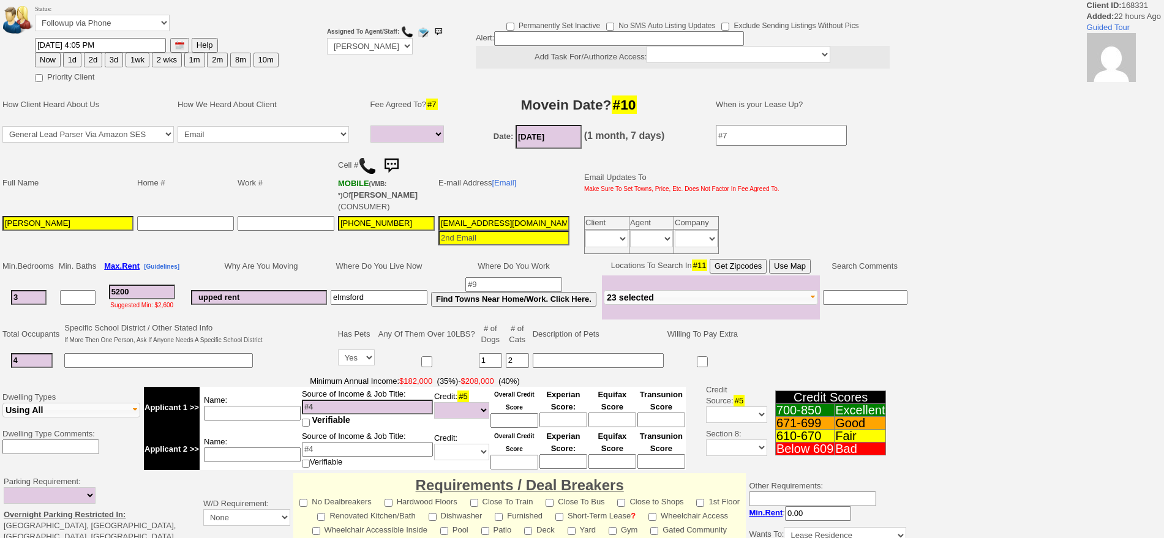
select select
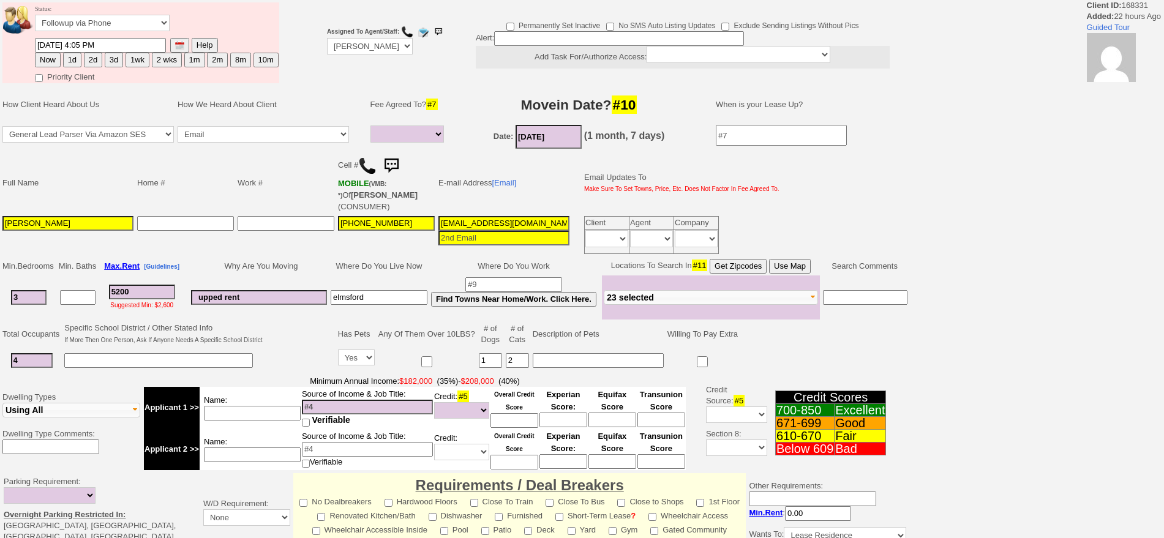
click at [494, 216] on input "[EMAIL_ADDRESS][DOMAIN_NAME]" at bounding box center [503, 223] width 131 height 15
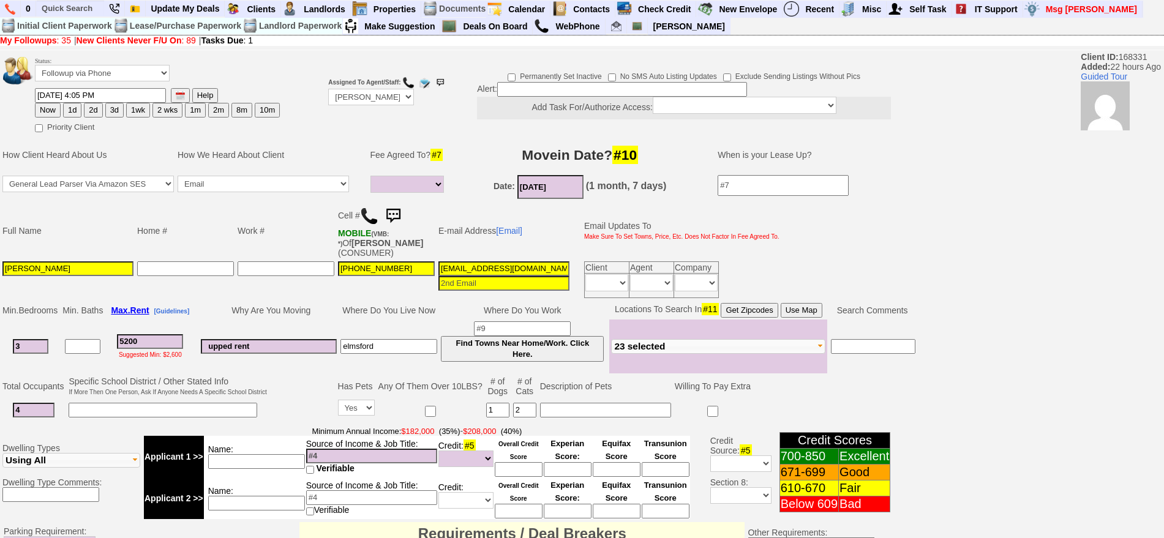
click at [802, 311] on button "Use Map" at bounding box center [801, 310] width 42 height 15
click at [483, 264] on input "[EMAIL_ADDRESS][DOMAIN_NAME]" at bounding box center [503, 268] width 131 height 15
click at [405, 210] on img at bounding box center [393, 216] width 24 height 24
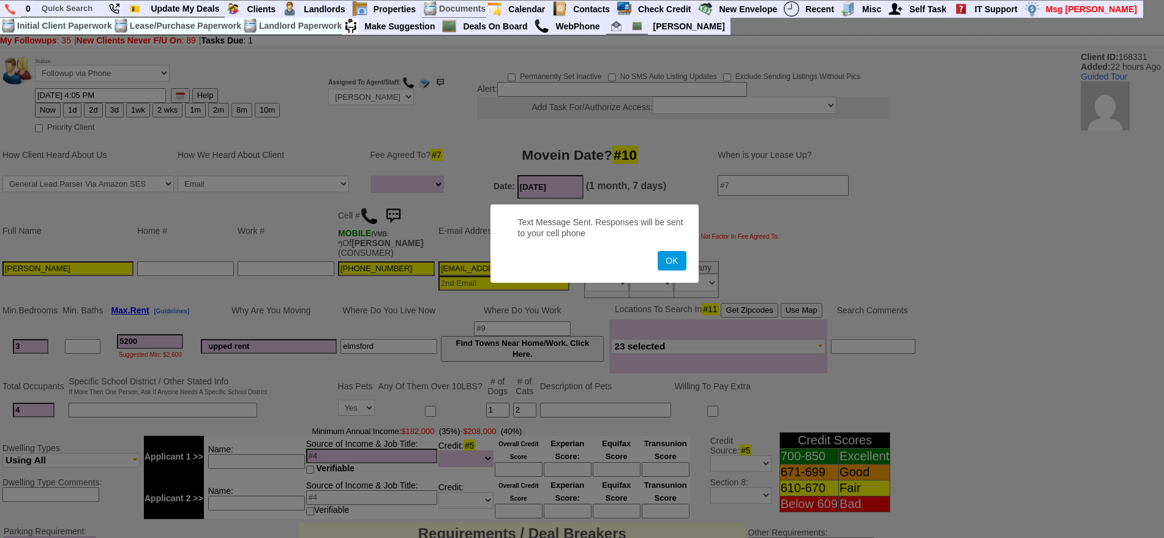
click at [657, 251] on button "OK" at bounding box center [671, 261] width 28 height 20
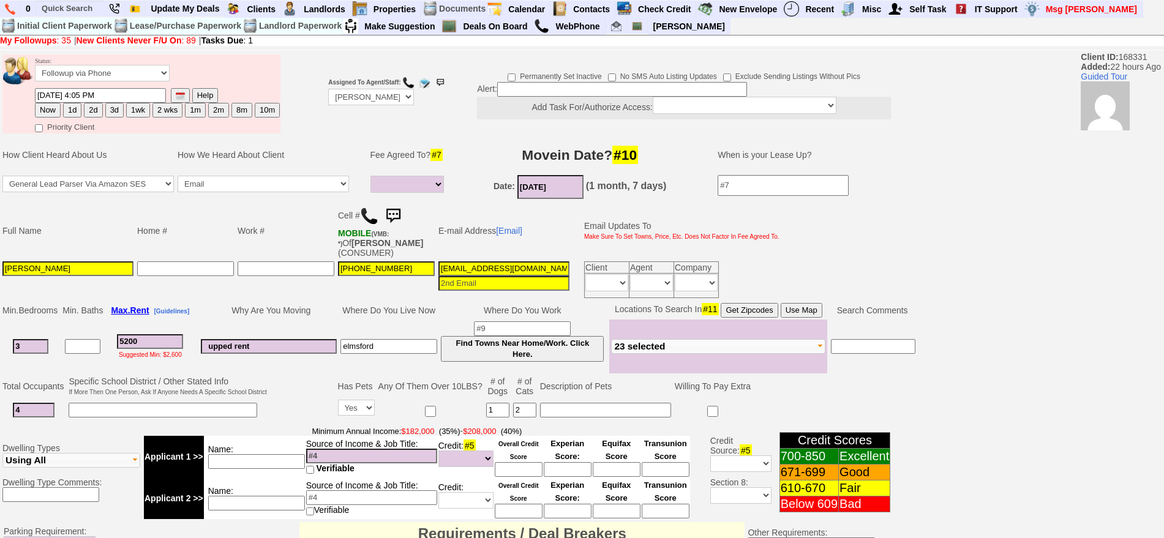
click at [405, 210] on img at bounding box center [393, 216] width 24 height 24
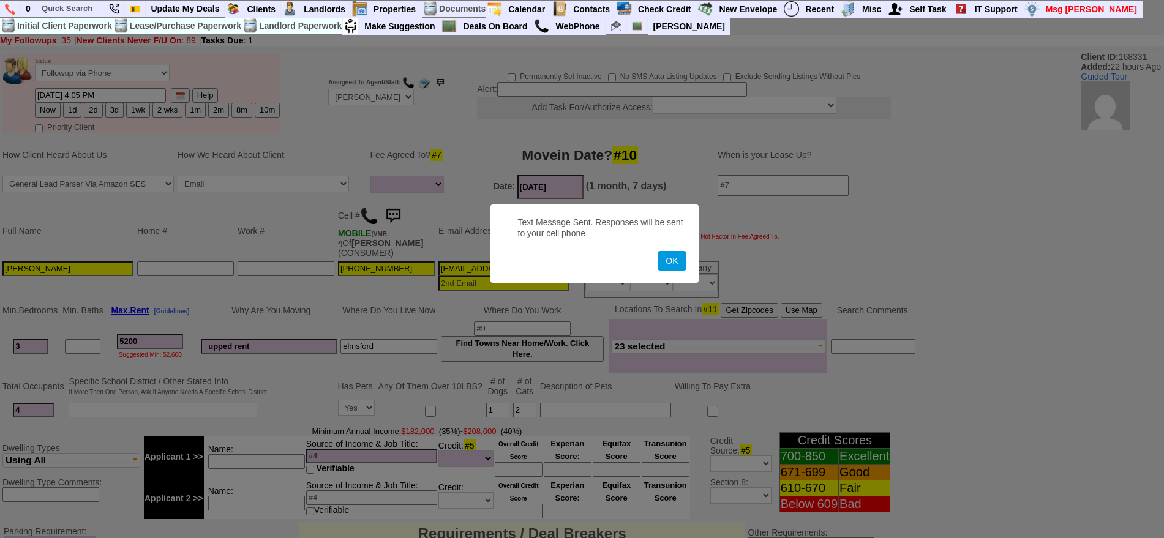
click at [657, 251] on button "OK" at bounding box center [671, 261] width 28 height 20
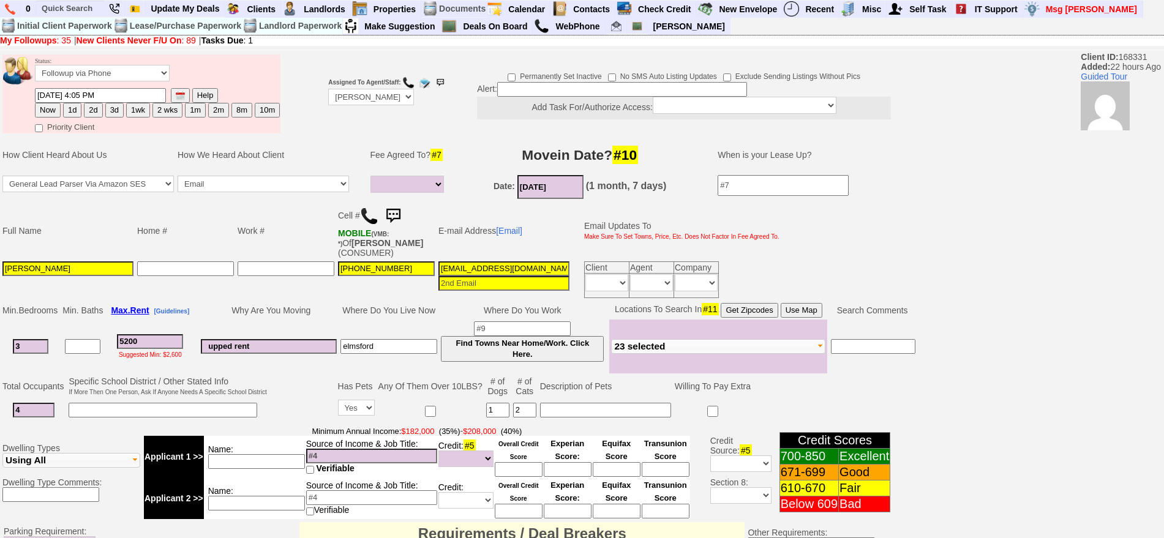
click at [405, 210] on img at bounding box center [393, 216] width 24 height 24
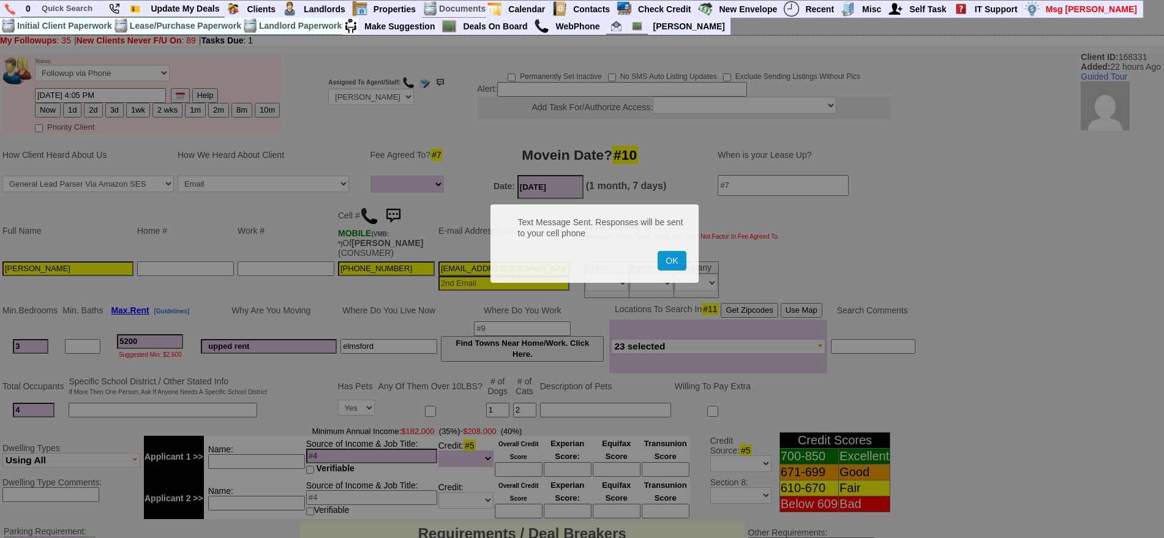
click at [657, 251] on button "OK" at bounding box center [671, 261] width 28 height 20
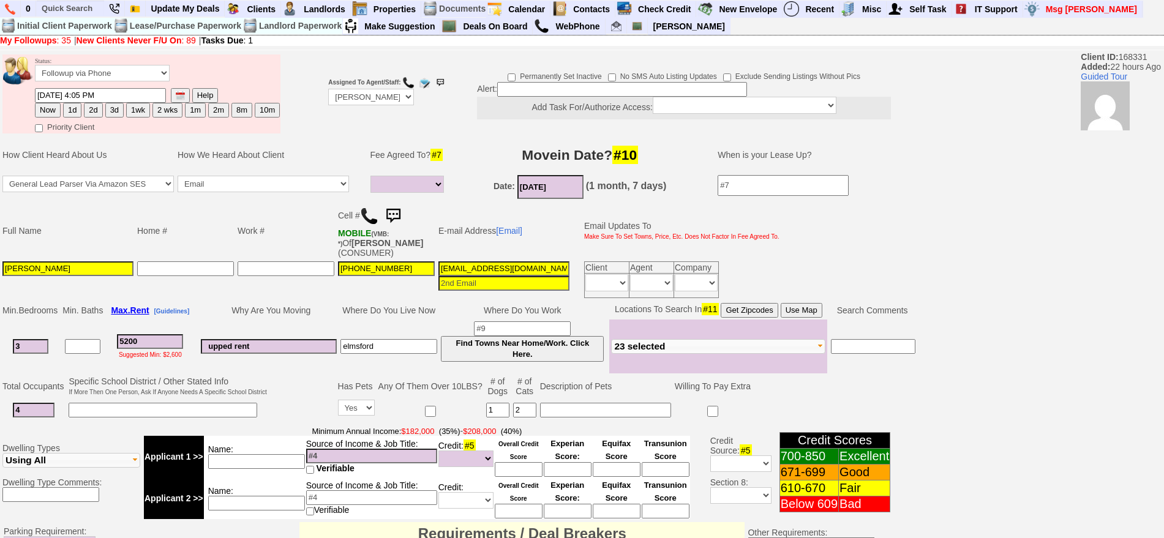
click at [72, 107] on button "1d" at bounding box center [72, 110] width 18 height 15
type input "10/08/2025 08:45 AM"
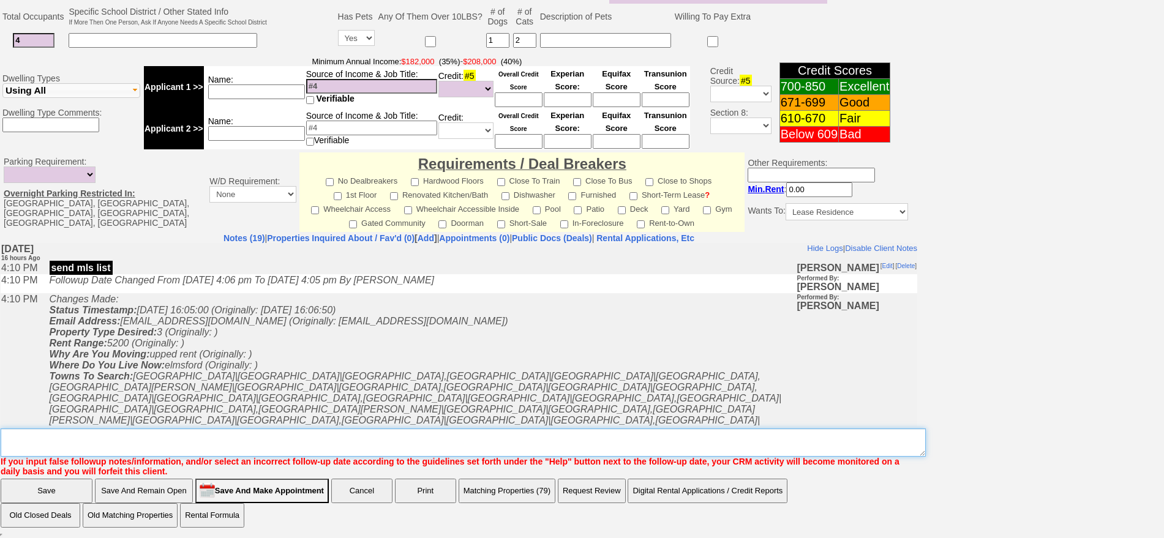
click at [591, 448] on textarea "Insert New Note Here" at bounding box center [463, 442] width 925 height 28
type textarea "f"
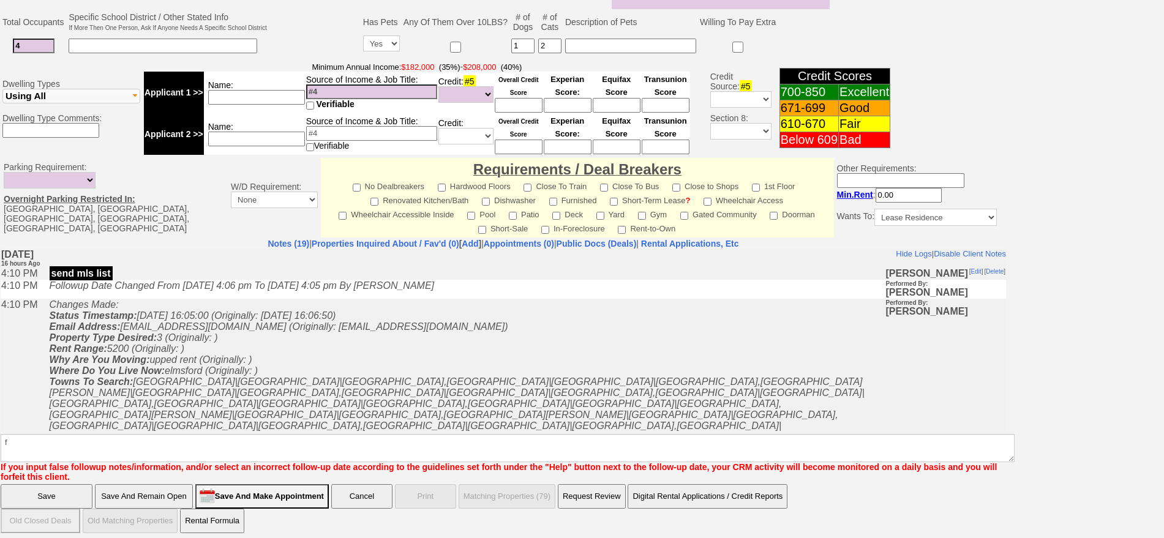
click input "Save And Remain Open" at bounding box center [144, 496] width 98 height 24
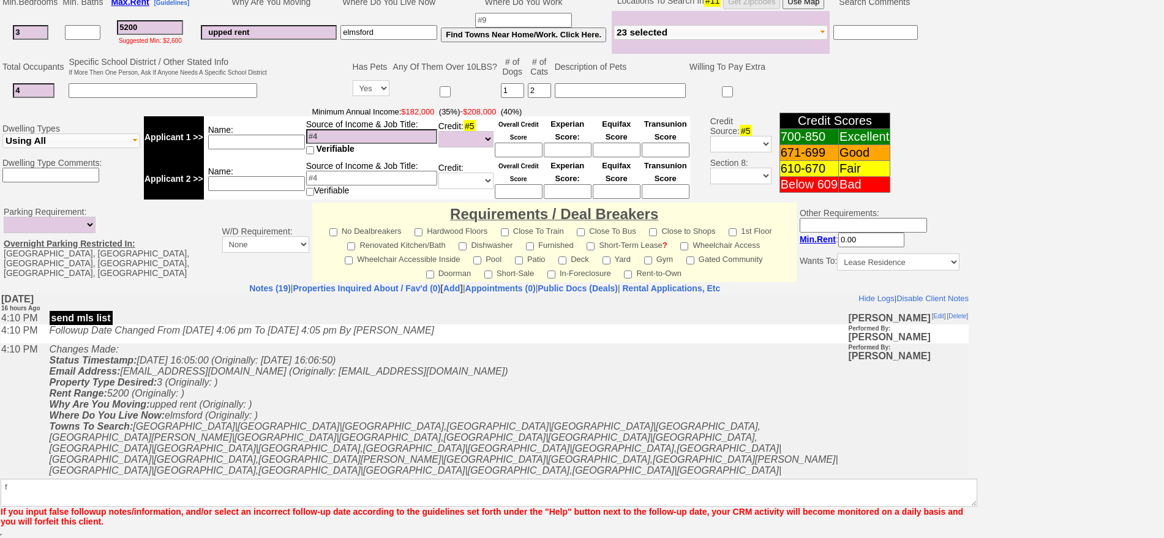
scroll to position [309, 0]
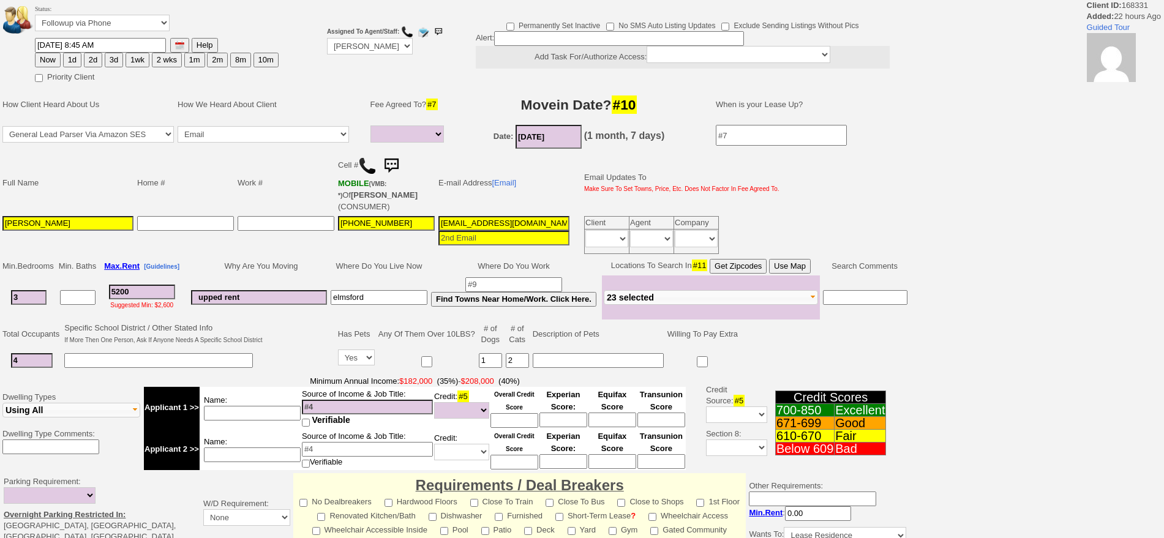
select select
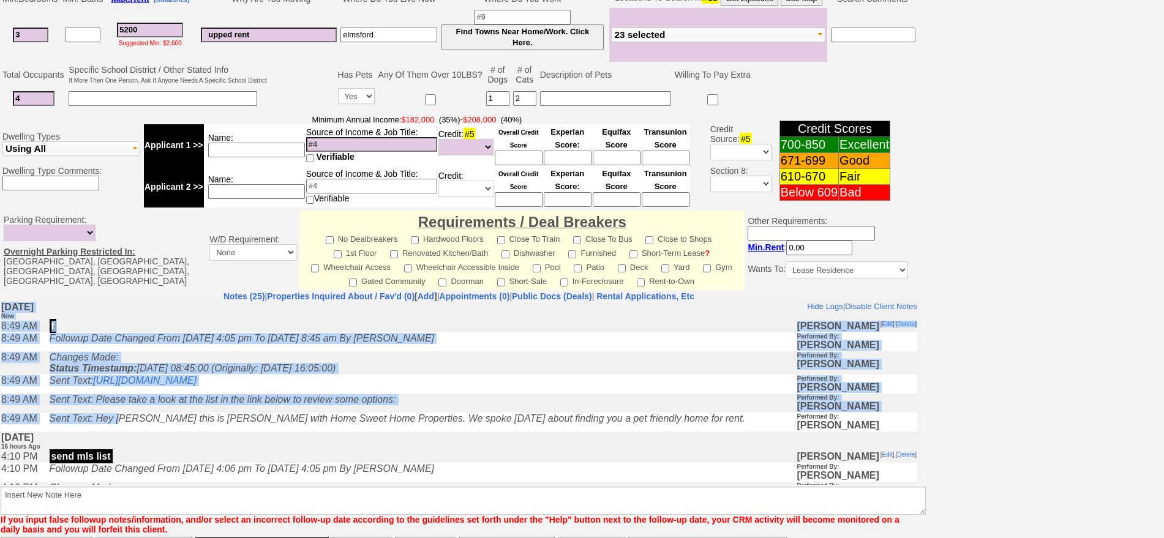
scroll to position [370, 0]
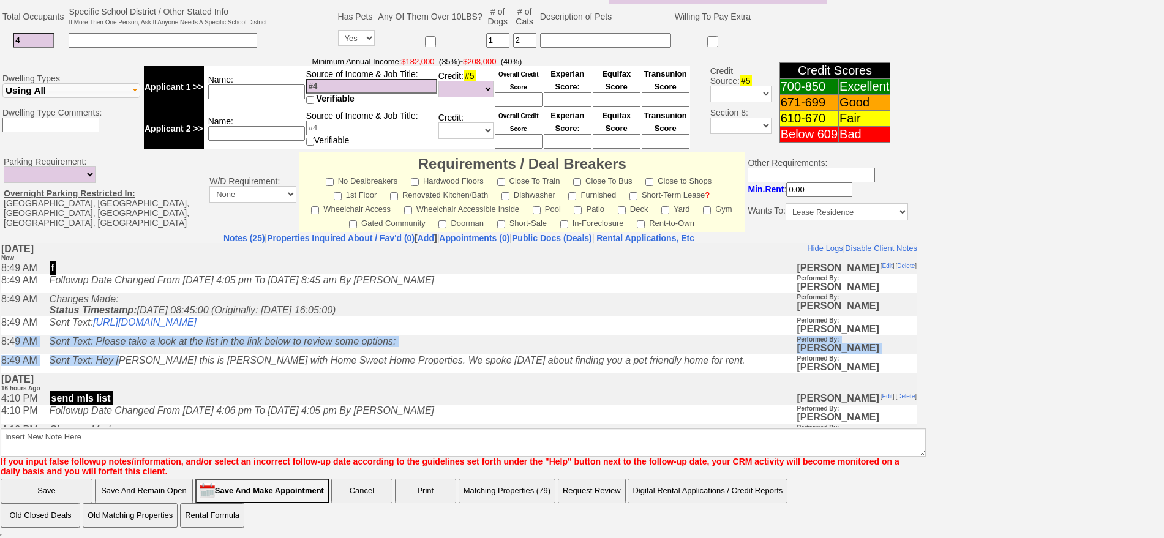
drag, startPoint x: 127, startPoint y: 375, endPoint x: 13, endPoint y: 349, distance: 116.1
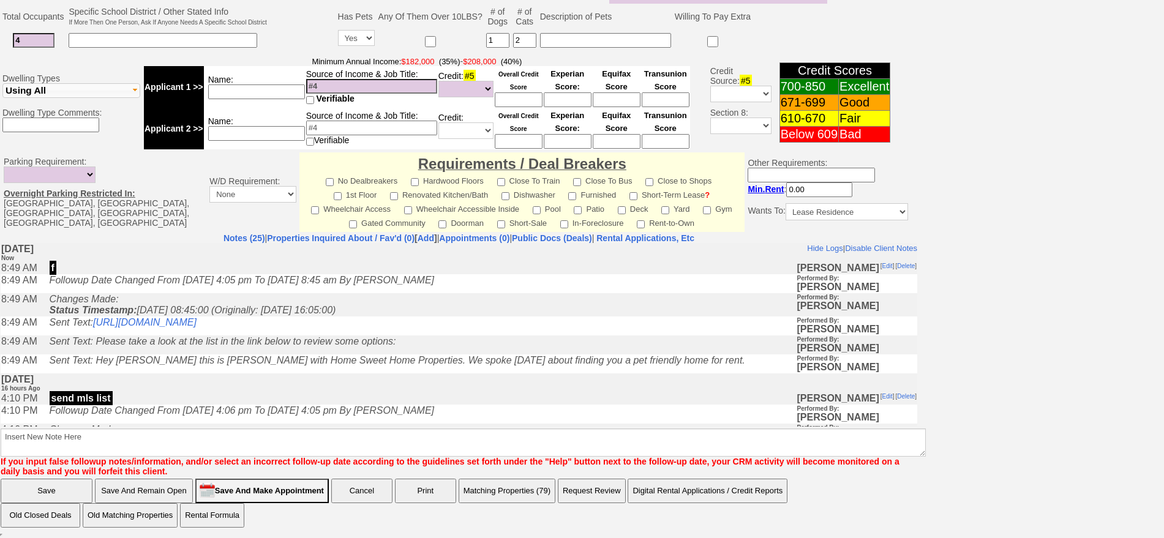
click at [651, 373] on td "Sent Text: Hey [PERSON_NAME] this is [PERSON_NAME] with Home Sweet Home Propert…" at bounding box center [419, 363] width 753 height 19
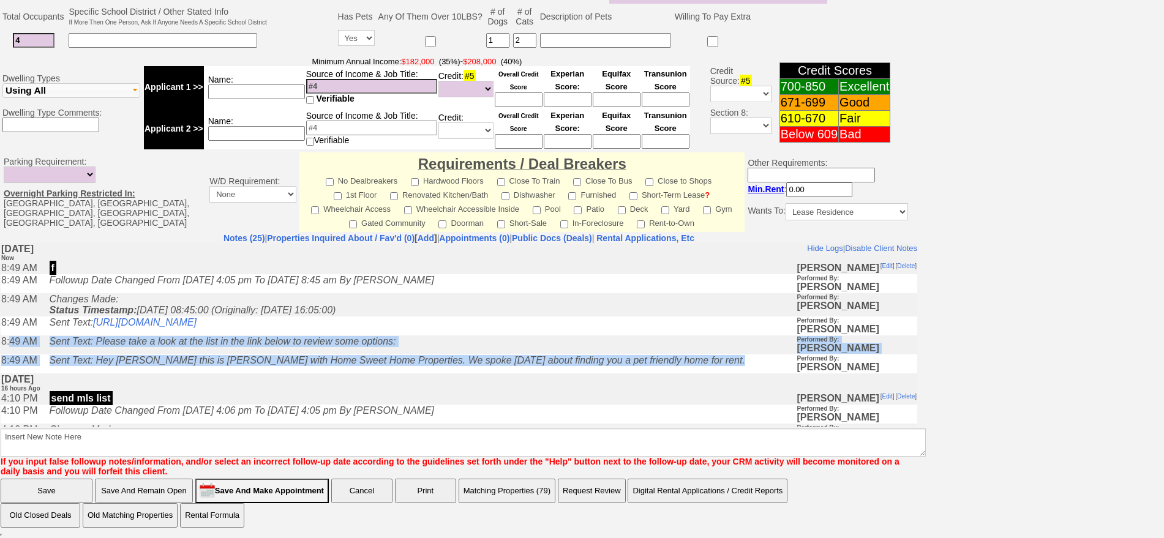
drag, startPoint x: 585, startPoint y: 367, endPoint x: 6, endPoint y: 342, distance: 579.0
copy tbody "8:49 AM Sent Text: Please take a look at the list in the link below to review s…"
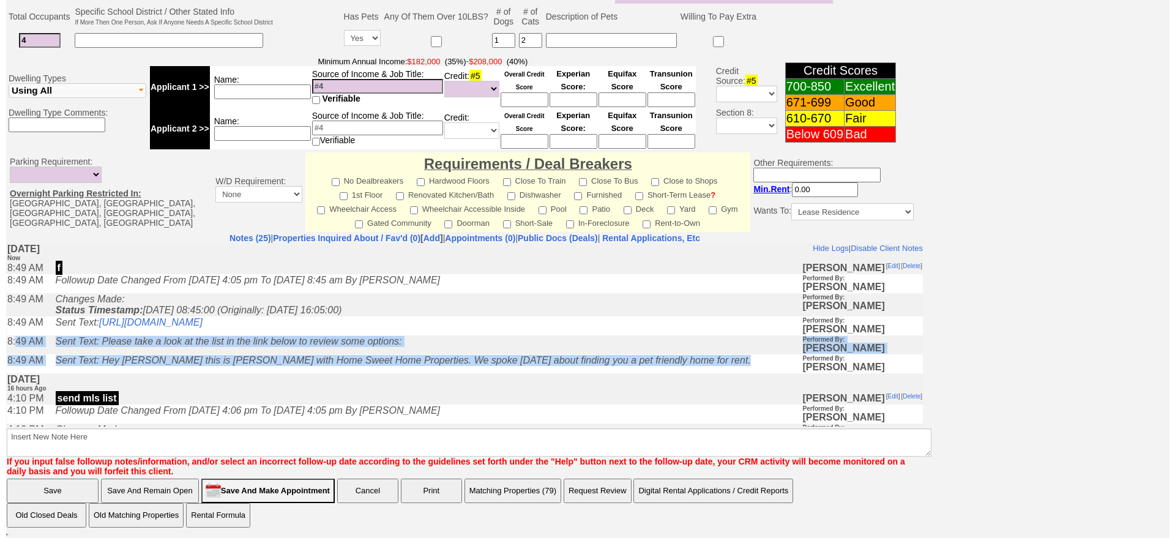
scroll to position [217, 0]
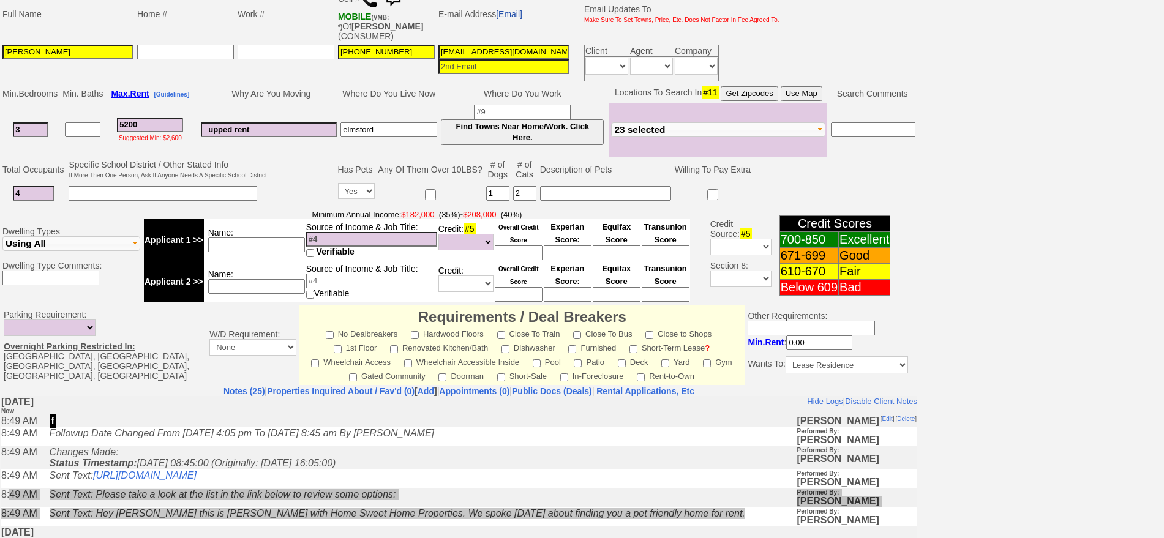
click at [506, 9] on link "[Email]" at bounding box center [509, 14] width 26 height 10
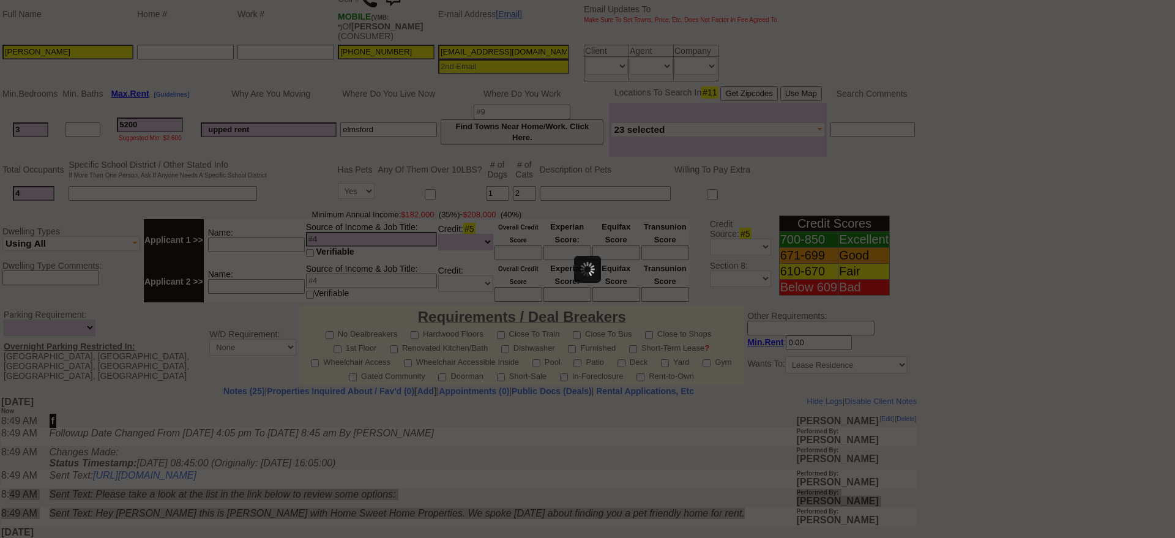
scroll to position [0, 0]
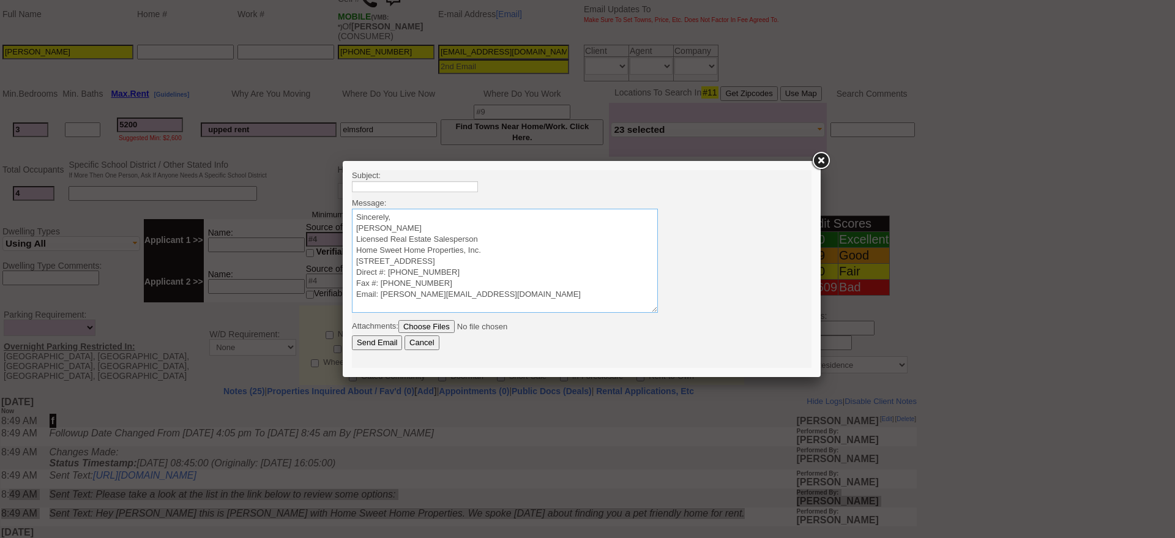
click at [485, 212] on textarea "Sincerely, [PERSON_NAME] Licensed Real Estate Salesperson Home Sweet Home Prope…" at bounding box center [505, 261] width 306 height 104
paste textarea "8:49 AM Sent Text: Please take a look at the list in the link below to review s…"
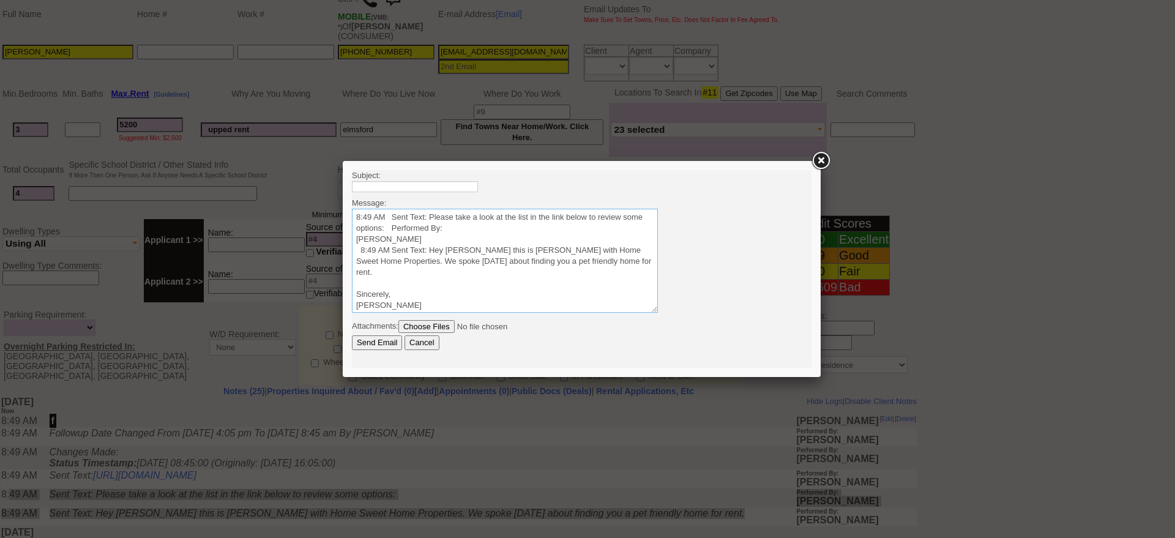
drag, startPoint x: 441, startPoint y: 250, endPoint x: 347, endPoint y: 251, distance: 93.7
click at [352, 251] on html "Subject: Message: Sincerely, [PERSON_NAME] Licensed Real Estate Salesperson Hom…" at bounding box center [582, 269] width 460 height 198
drag, startPoint x: 442, startPoint y: 242, endPoint x: 330, endPoint y: 212, distance: 116.0
click at [352, 212] on html "Subject: Message: Sincerely, [PERSON_NAME] Licensed Real Estate Salesperson Hom…" at bounding box center [582, 269] width 460 height 198
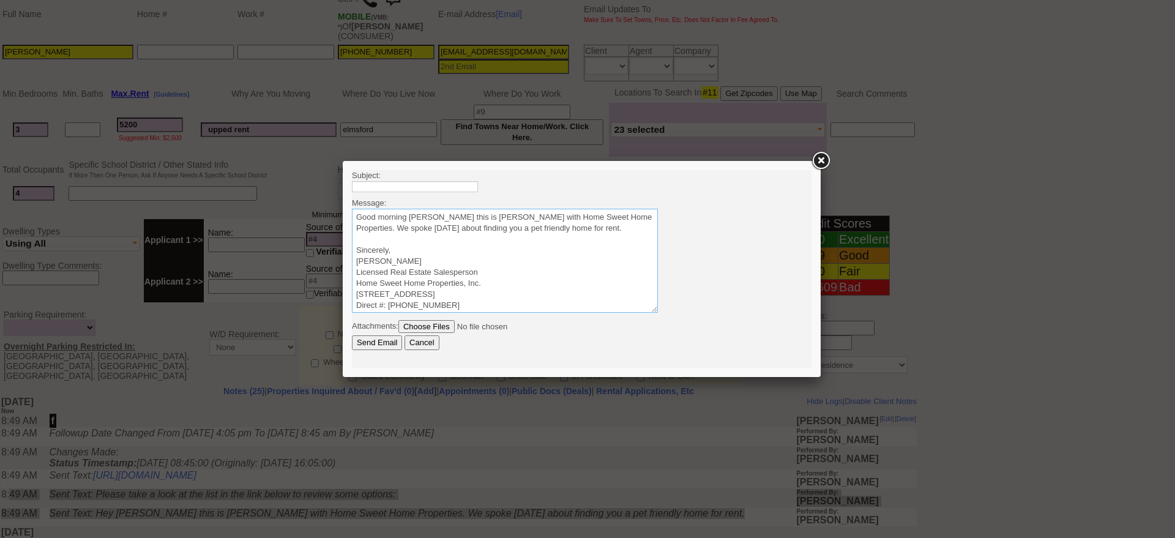
click at [634, 239] on textarea "Sincerely, [PERSON_NAME] Licensed Real Estate Salesperson Home Sweet Home Prope…" at bounding box center [505, 261] width 306 height 104
paste textarea "8:49 AM Sent Text: Please take a look at the list in the link below to review s…"
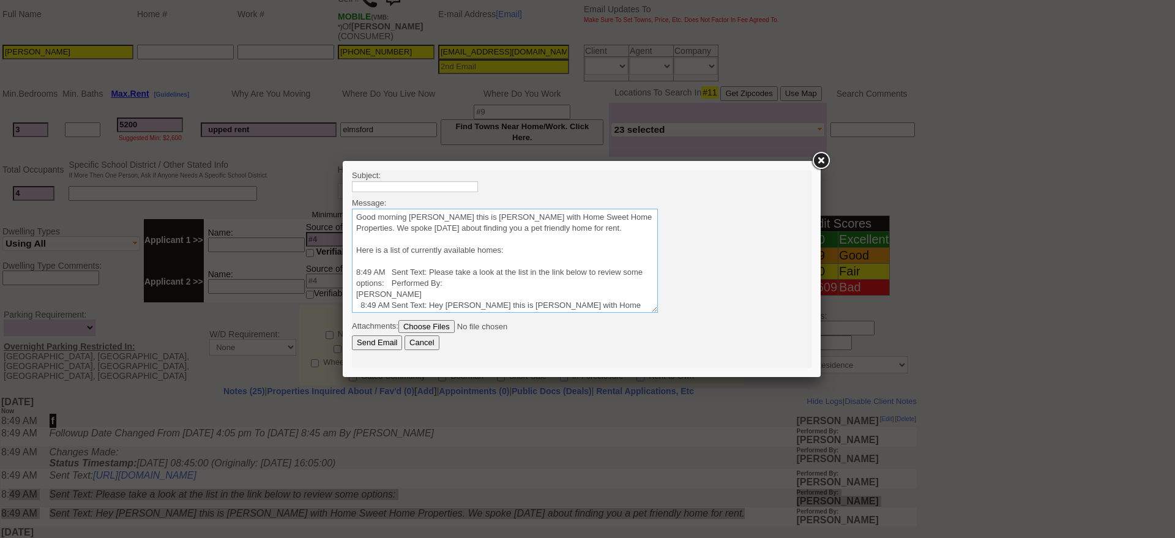
scroll to position [31, 0]
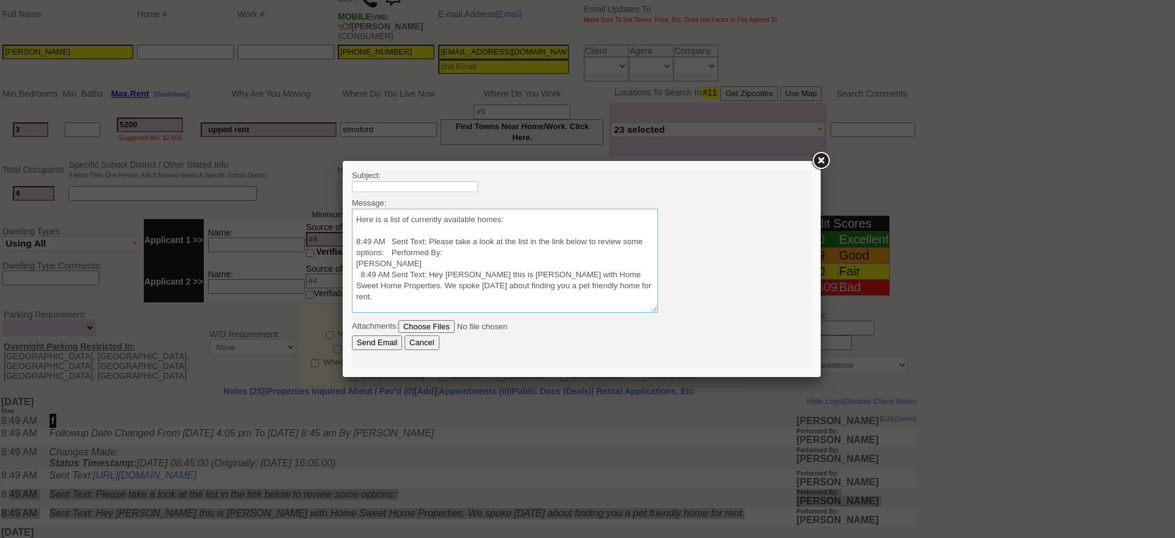
drag, startPoint x: 397, startPoint y: 305, endPoint x: 315, endPoint y: 250, distance: 98.8
click at [352, 250] on html "Subject: Message: Sincerely, [PERSON_NAME] Licensed Real Estate Salesperson Hom…" at bounding box center [582, 269] width 460 height 198
paste textarea "[URL][DOMAIN_NAME]"
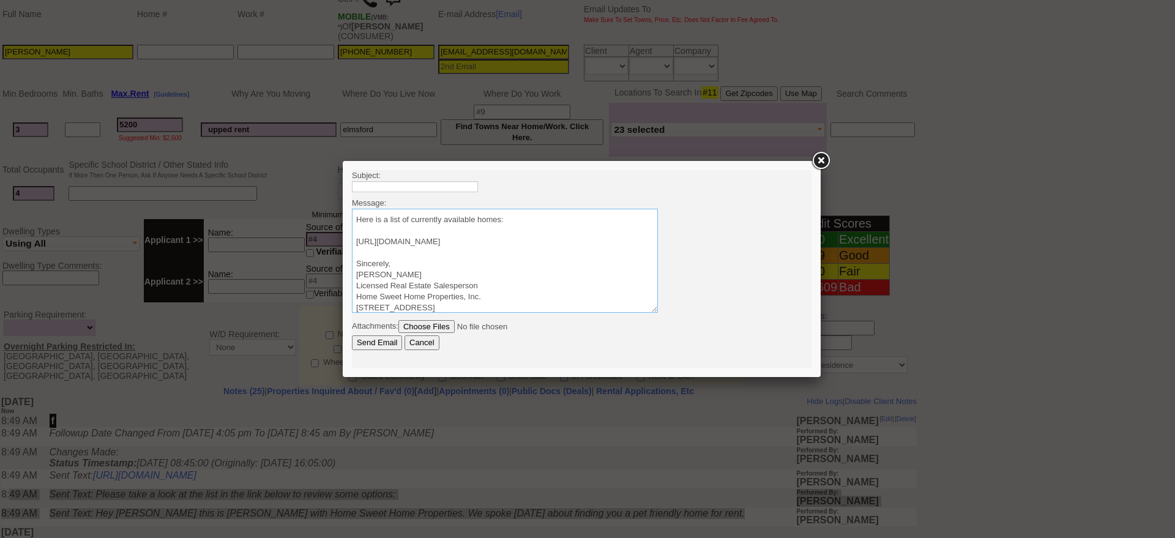
type textarea "Good morning [PERSON_NAME] this is [PERSON_NAME] with Home Sweet Home Propertie…"
click at [405, 189] on input "text" at bounding box center [415, 186] width 126 height 11
type input "H"
type input "Westchester Homes for Rent"
click at [375, 340] on input "Send Email" at bounding box center [377, 342] width 50 height 15
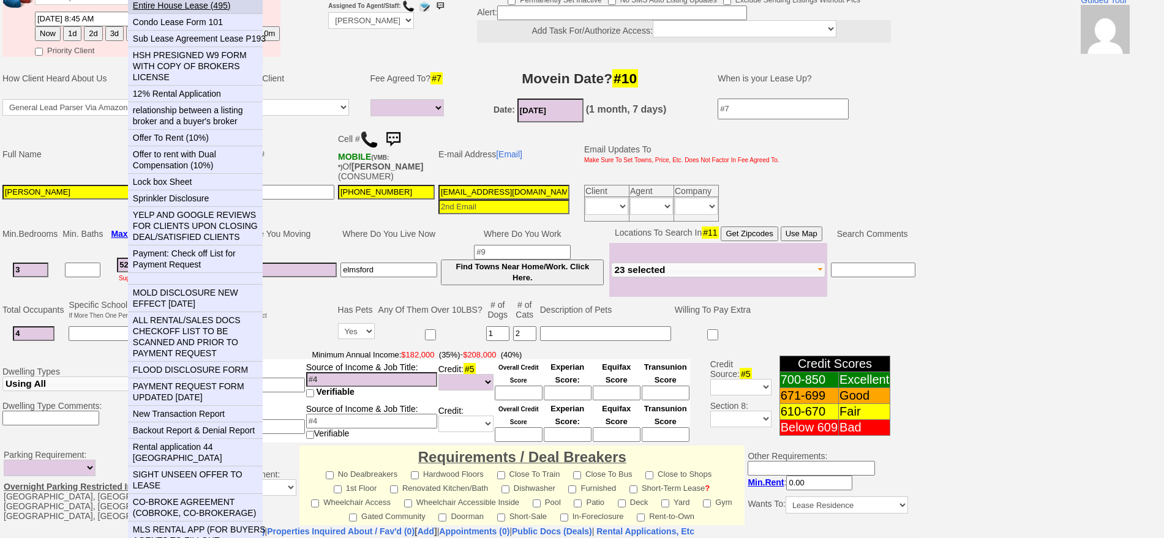
scroll to position [0, 0]
